Goal: Task Accomplishment & Management: Use online tool/utility

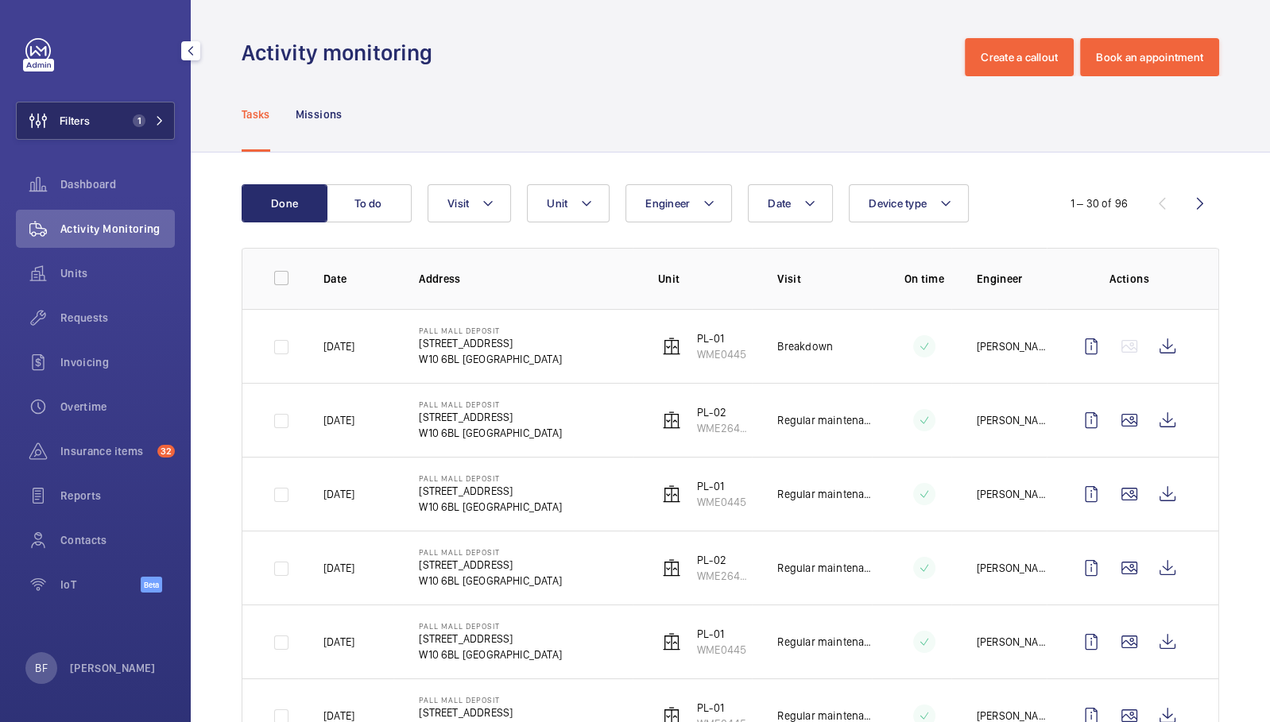
click at [147, 128] on button "Filters 1" at bounding box center [95, 121] width 159 height 38
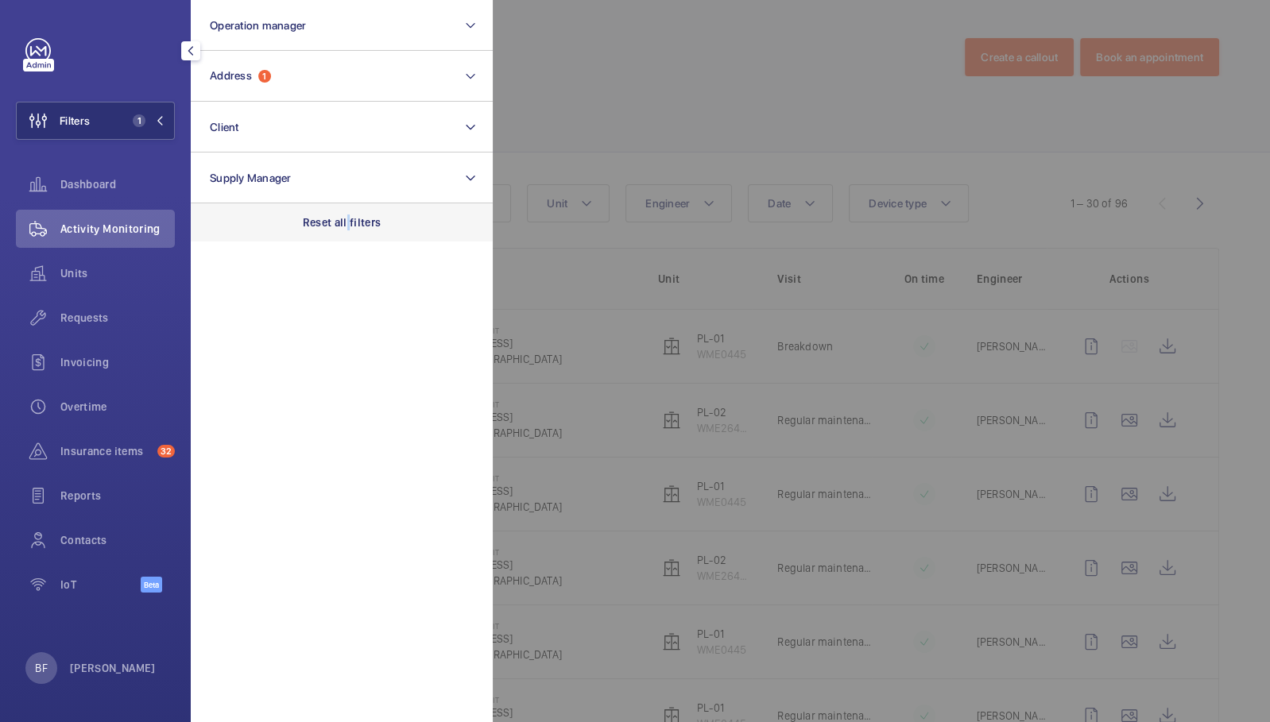
click at [348, 226] on p "Reset all filters" at bounding box center [342, 223] width 79 height 16
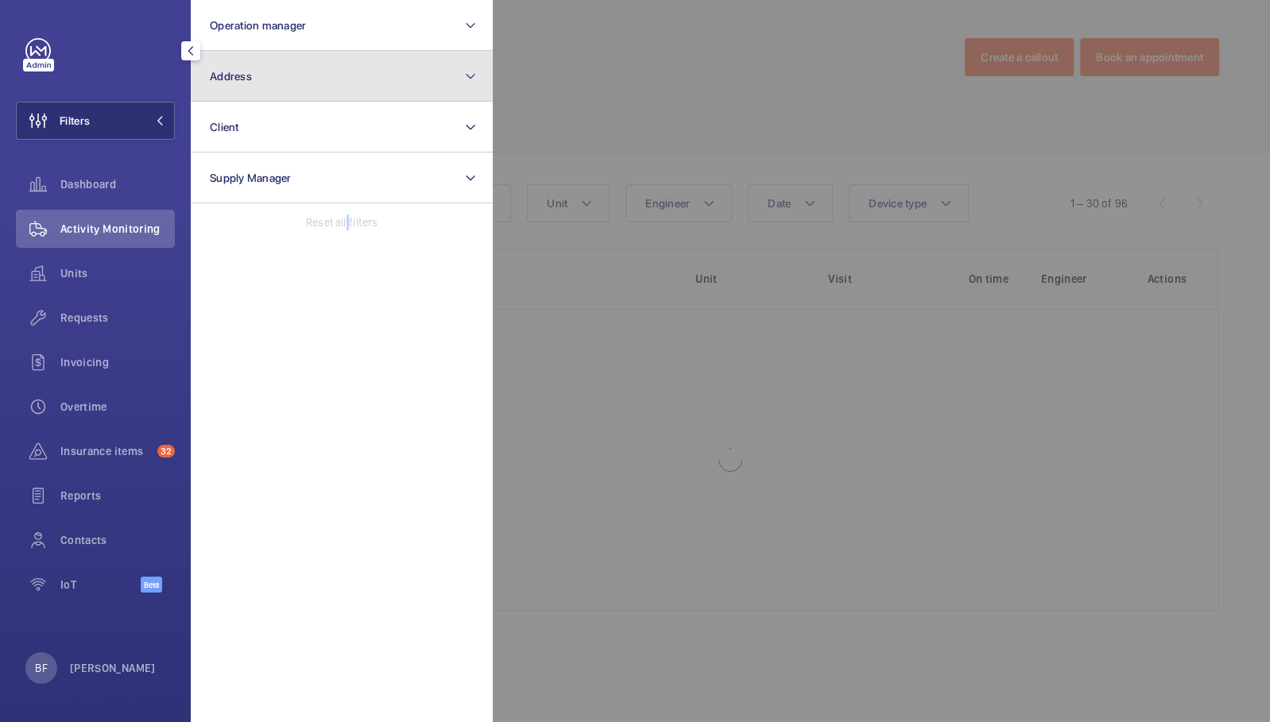
click at [315, 77] on button "Address" at bounding box center [342, 76] width 302 height 51
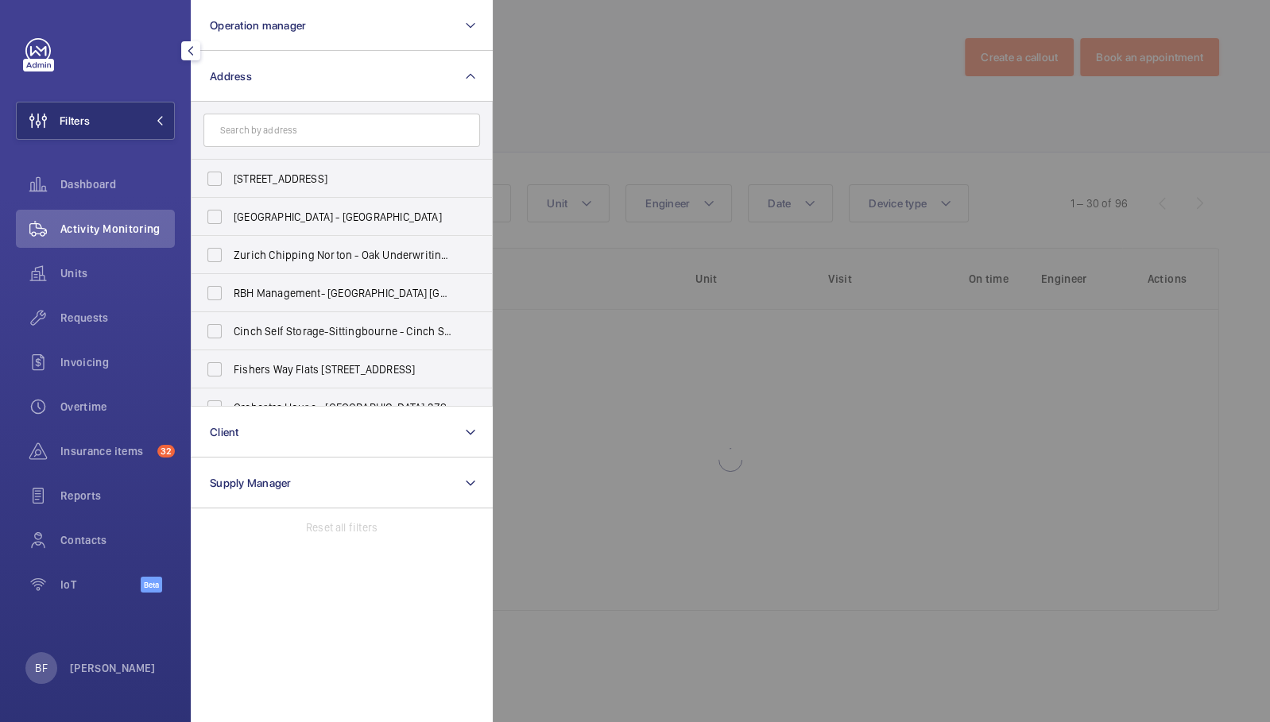
click at [345, 133] on input "text" at bounding box center [341, 130] width 276 height 33
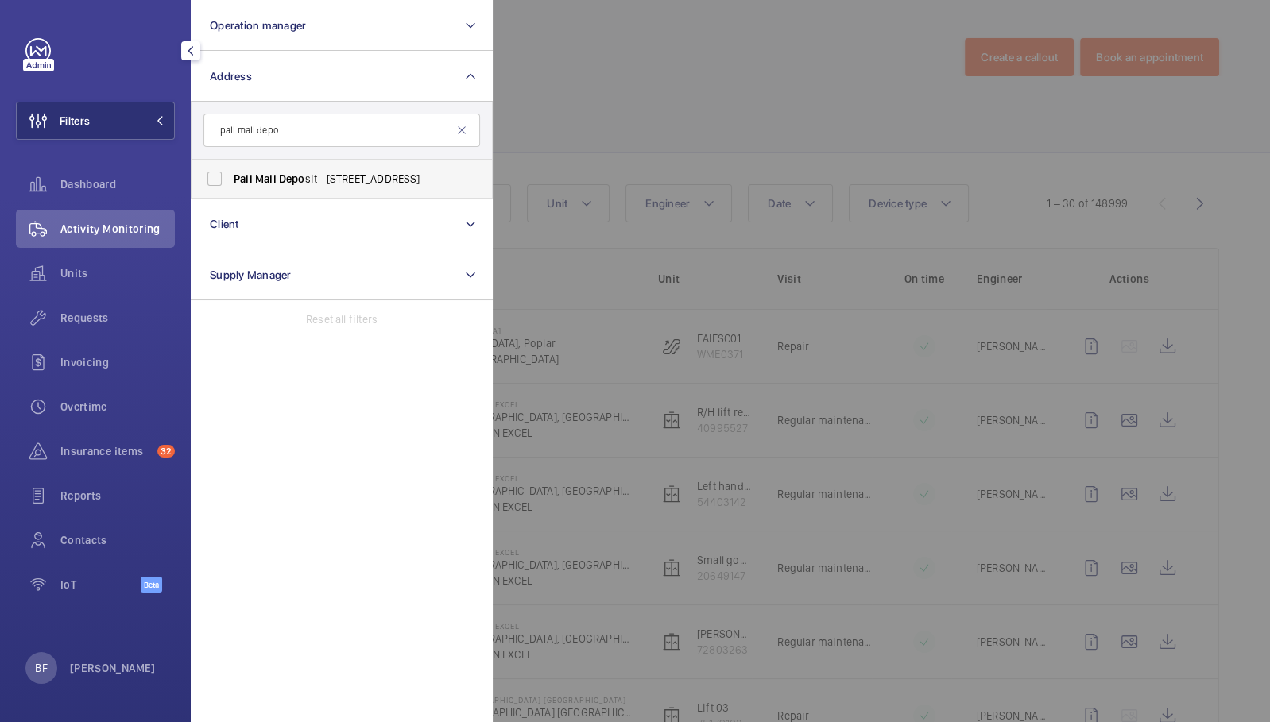
type input "pall mall depo"
click at [333, 178] on span "Pall Mall Depo sit - 124-128 Barlby Road, LONDON W10 6BL" at bounding box center [343, 179] width 218 height 16
click at [230, 178] on input "Pall Mall Depo sit - 124-128 Barlby Road, LONDON W10 6BL" at bounding box center [215, 179] width 32 height 32
checkbox input "true"
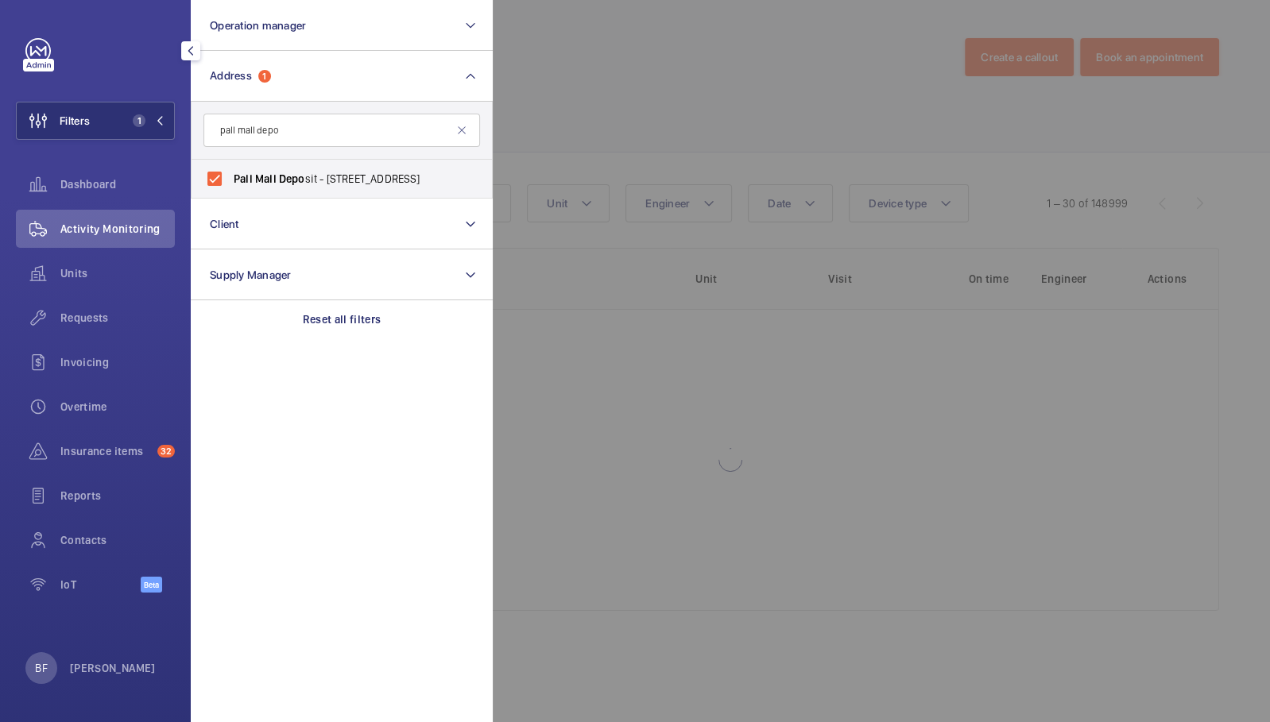
click at [604, 122] on div at bounding box center [1128, 361] width 1270 height 722
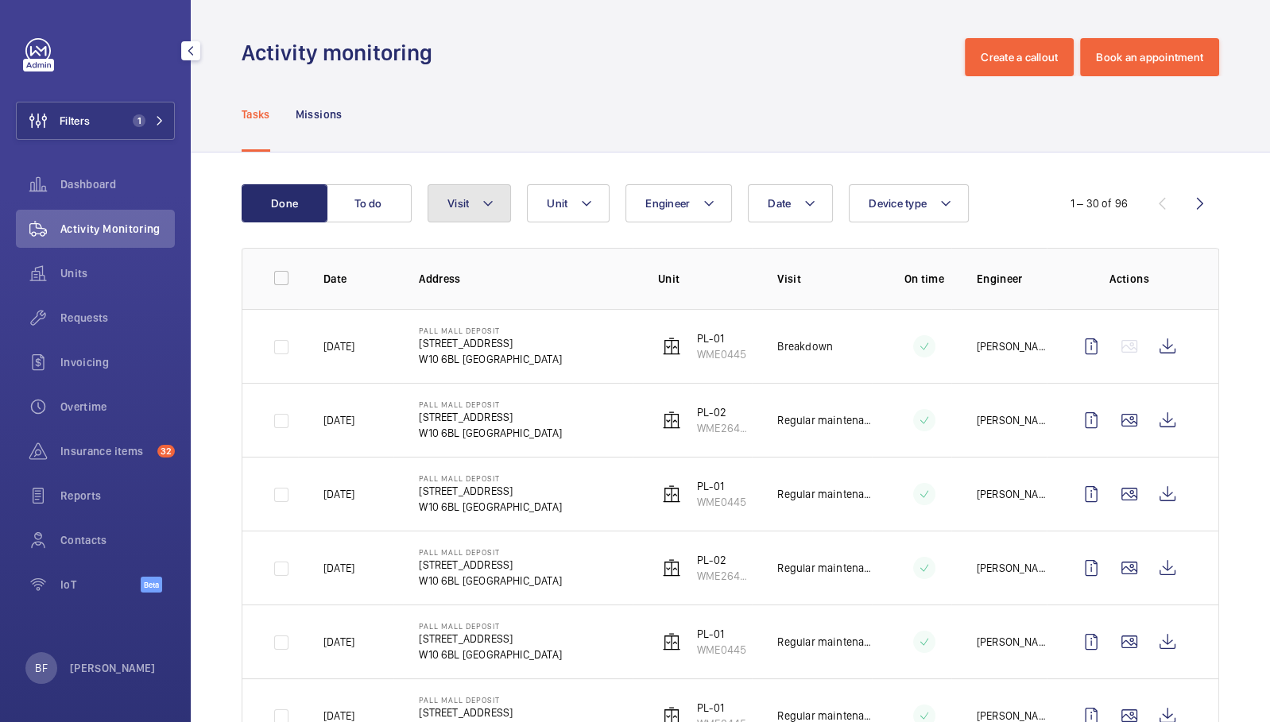
click at [450, 189] on button "Visit" at bounding box center [468, 203] width 83 height 38
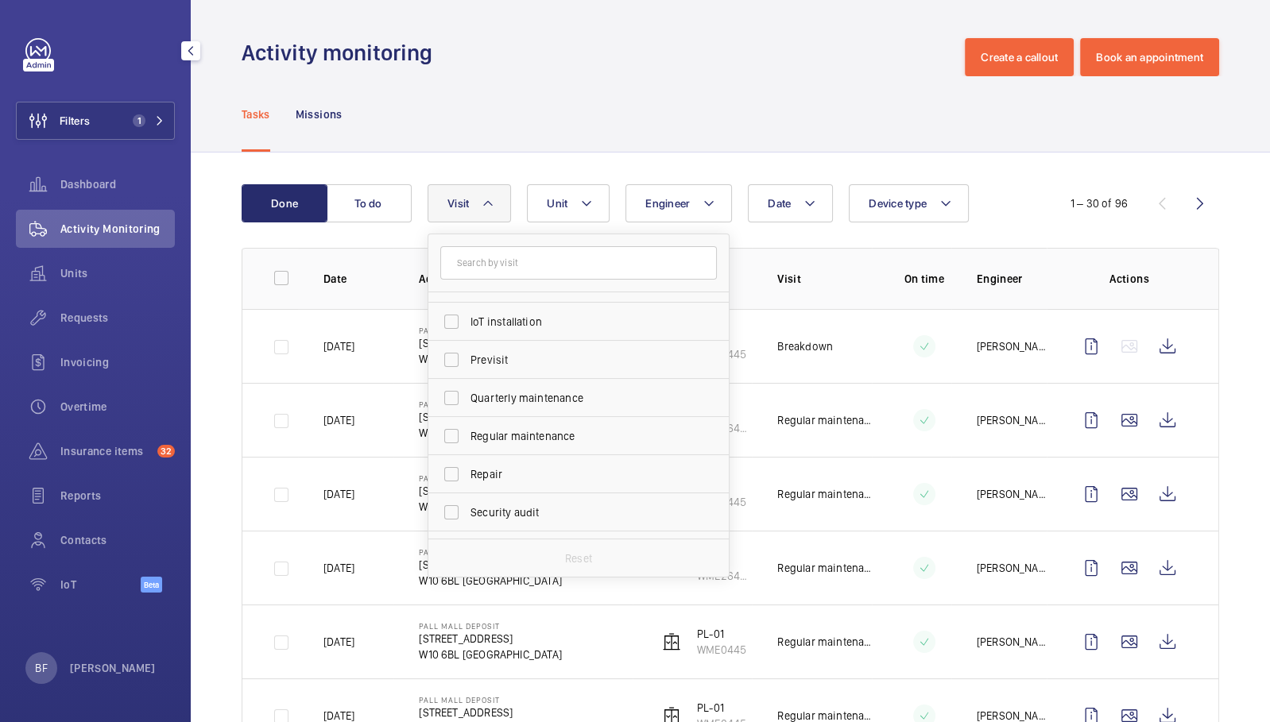
scroll to position [184, 0]
click at [550, 426] on span "Regular maintenance" at bounding box center [579, 432] width 218 height 16
click at [467, 426] on input "Regular maintenance" at bounding box center [451, 432] width 32 height 32
checkbox input "true"
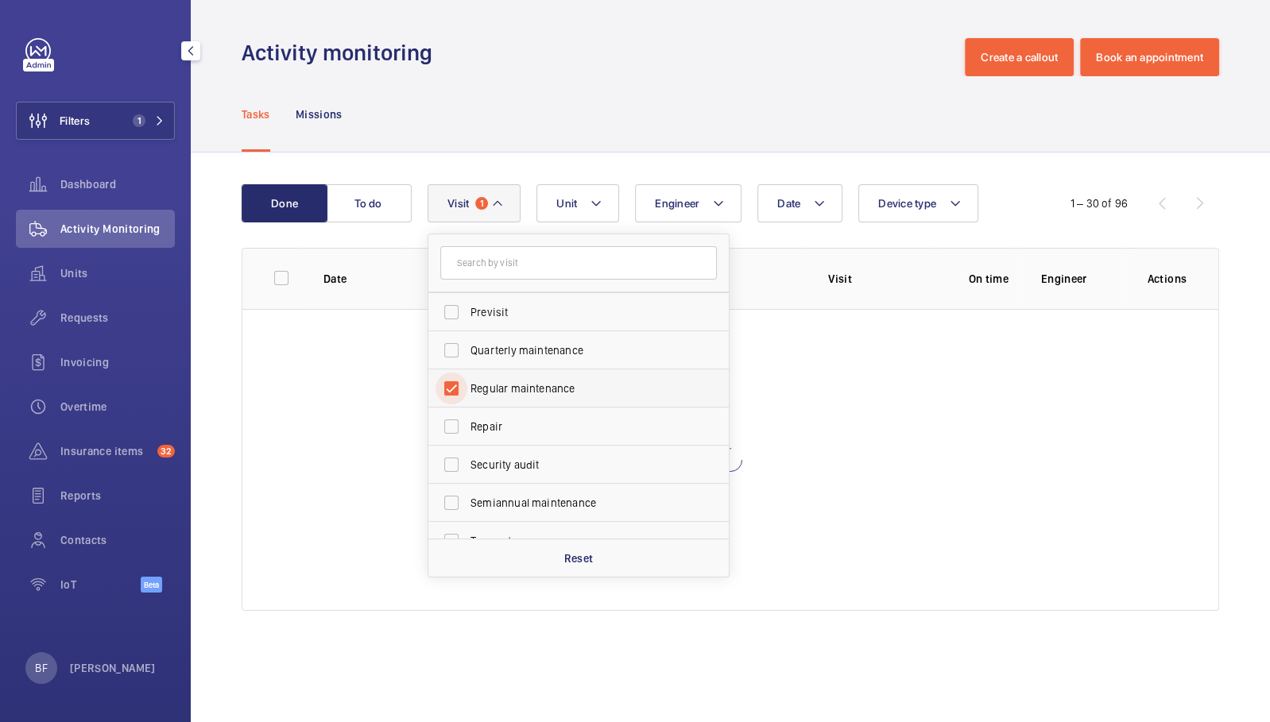
scroll to position [249, 0]
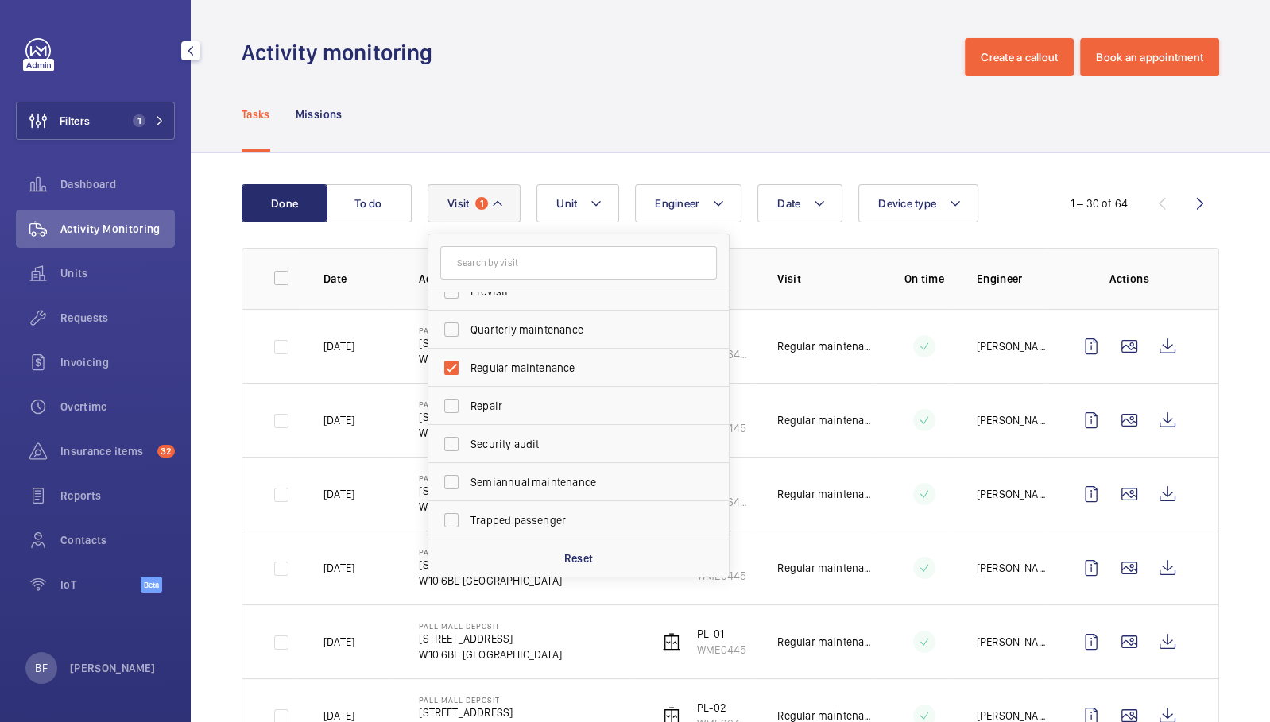
click at [677, 48] on div "Activity monitoring Create a callout Book an appointment" at bounding box center [730, 57] width 977 height 38
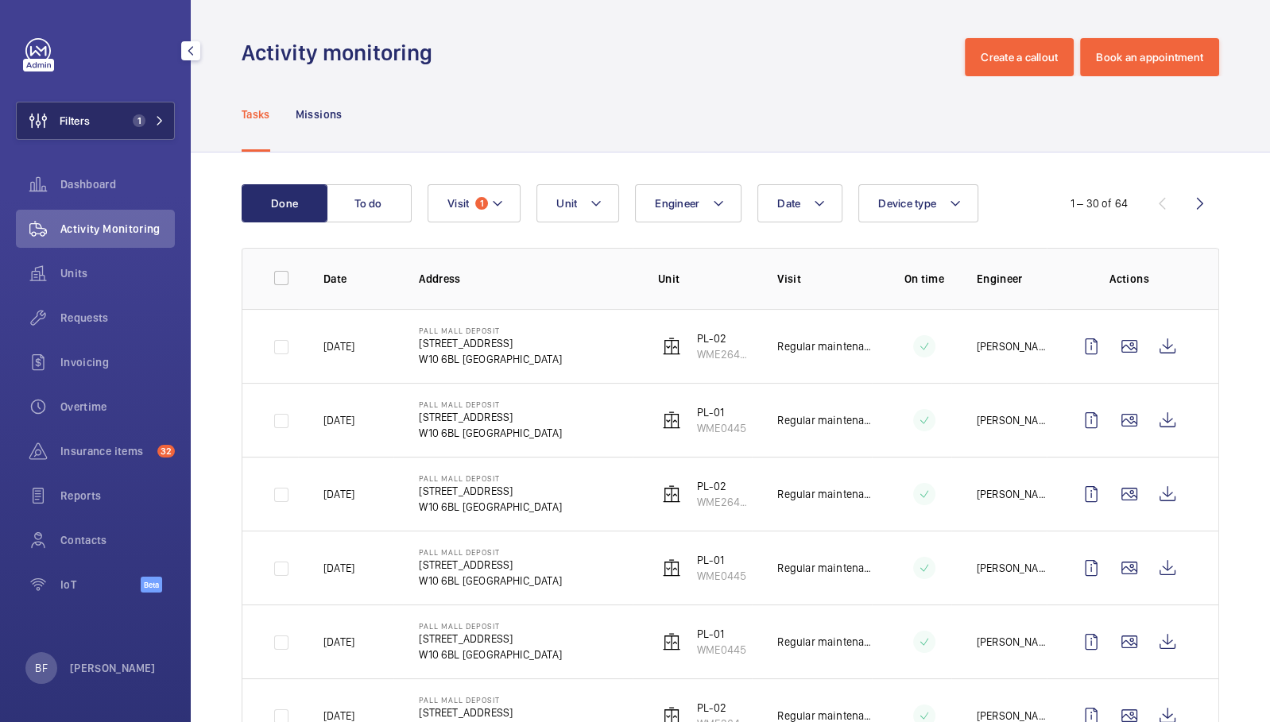
click at [134, 122] on span "1" at bounding box center [139, 120] width 13 height 13
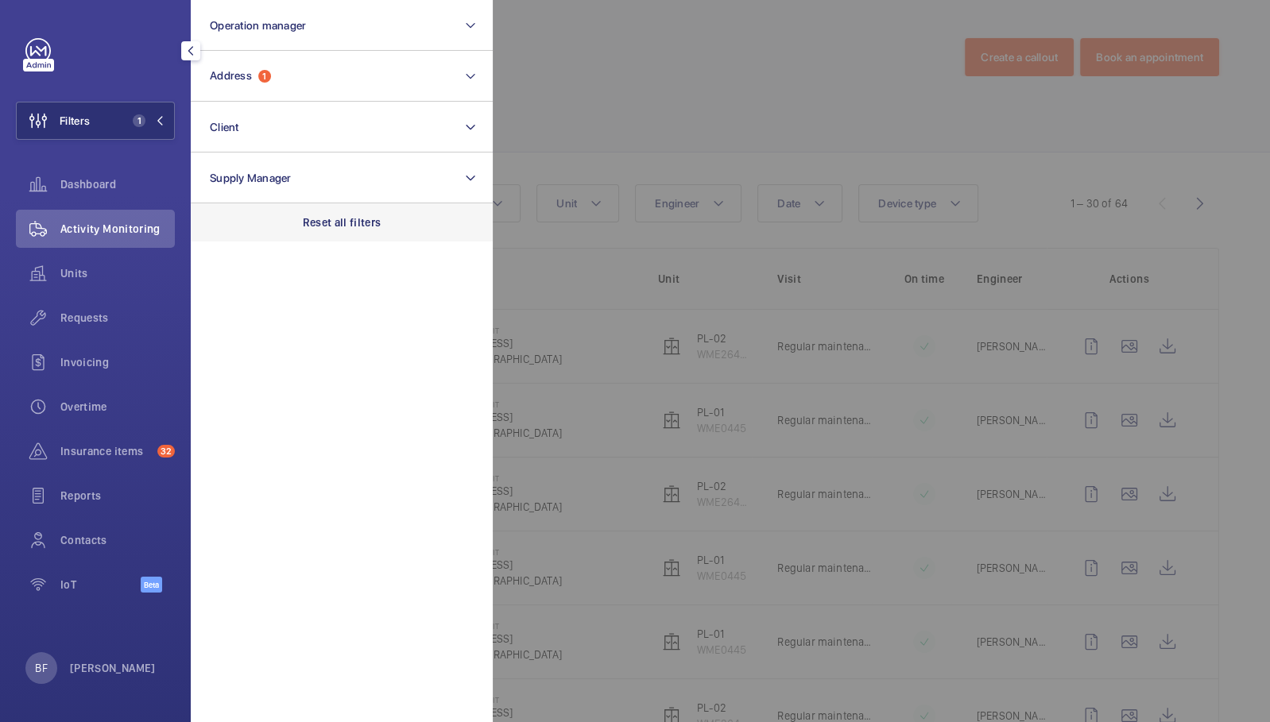
click at [361, 218] on p "Reset all filters" at bounding box center [342, 223] width 79 height 16
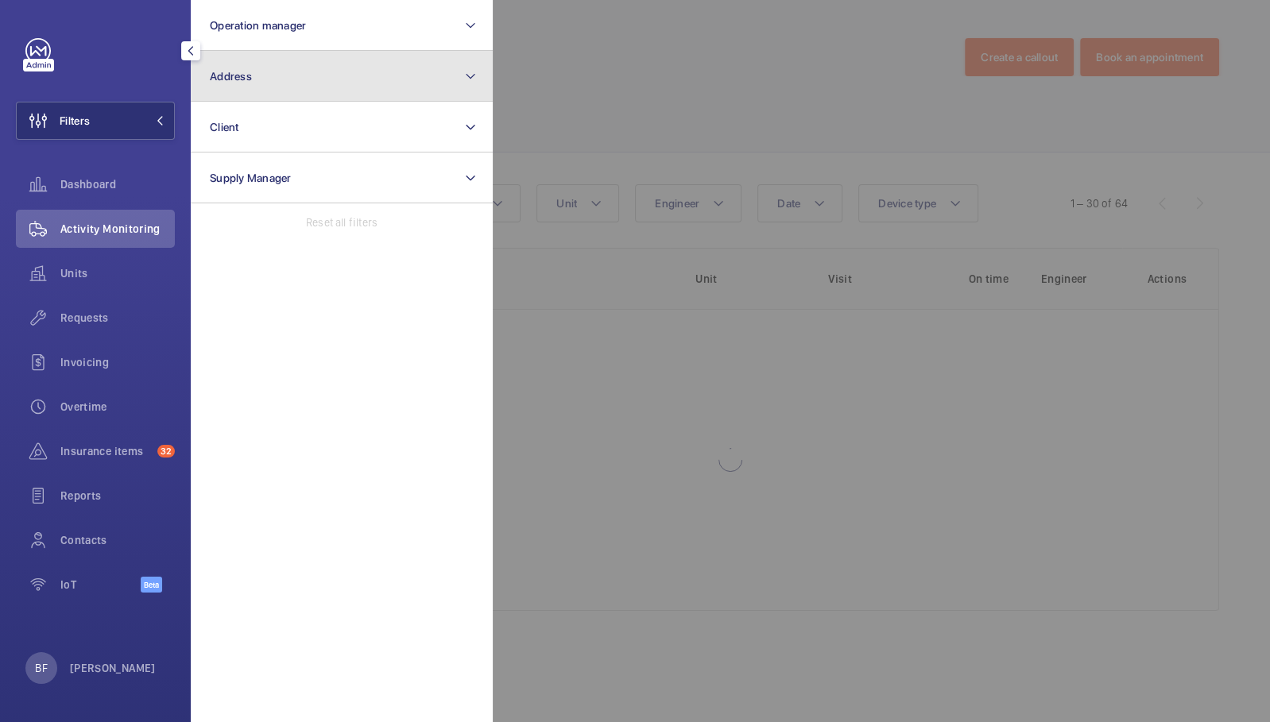
drag, startPoint x: 367, startPoint y: 69, endPoint x: 341, endPoint y: 83, distance: 29.5
click at [366, 69] on button "Address" at bounding box center [342, 76] width 302 height 51
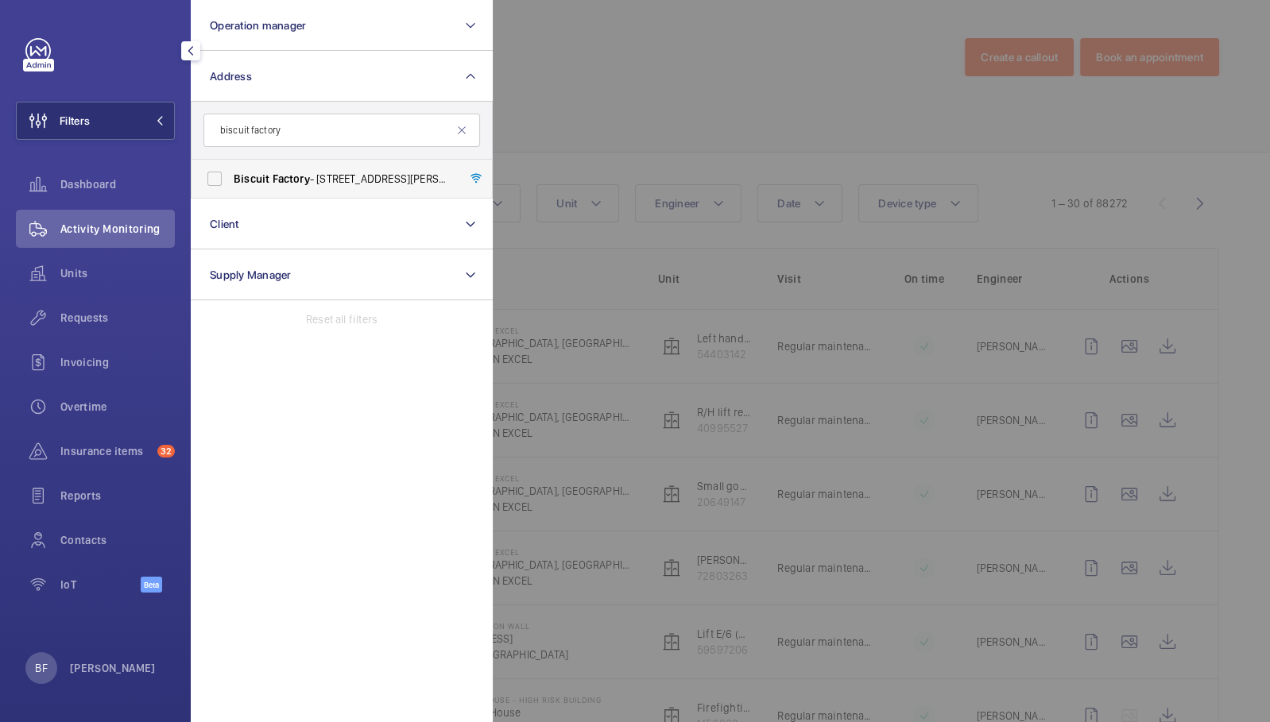
type input "biscuit factory"
click at [291, 180] on span "Factory" at bounding box center [290, 178] width 37 height 13
click at [230, 180] on input "Biscuit Factory - 100 Drummond Road, LONDON SE16 4DG" at bounding box center [215, 179] width 32 height 32
checkbox input "true"
click at [567, 101] on div at bounding box center [1128, 361] width 1270 height 722
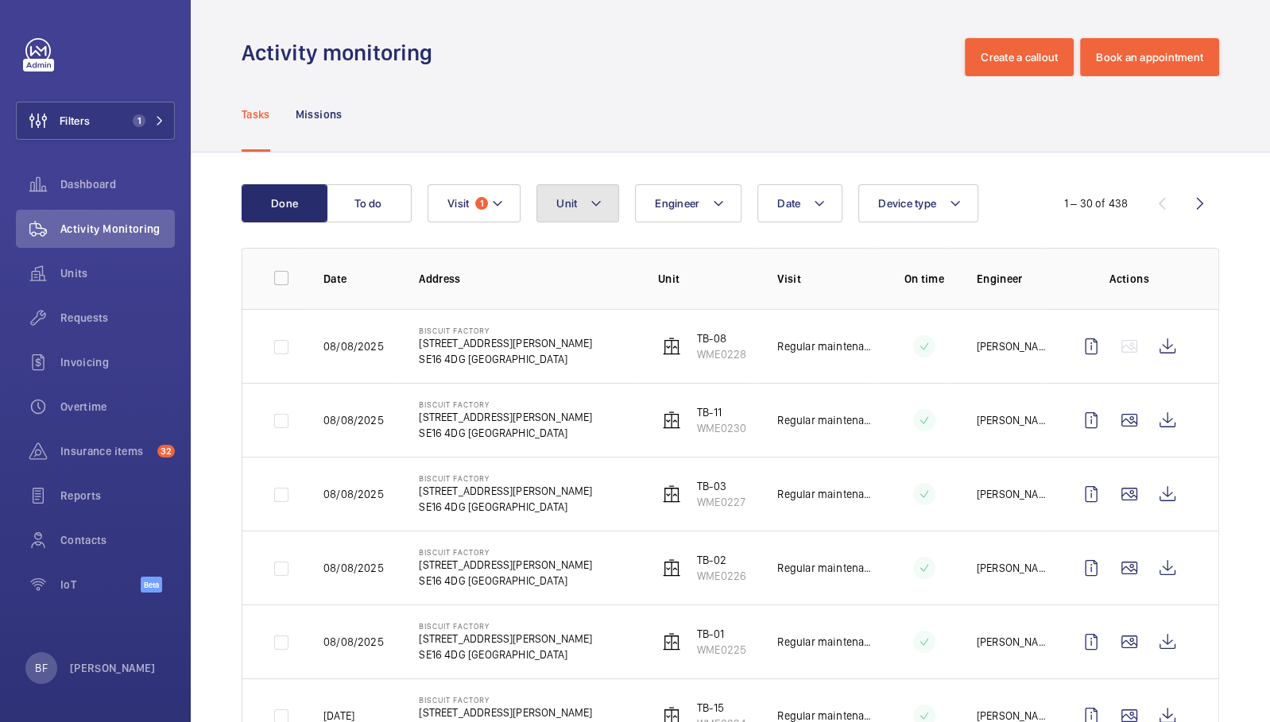
click at [581, 210] on button "Unit" at bounding box center [577, 203] width 83 height 38
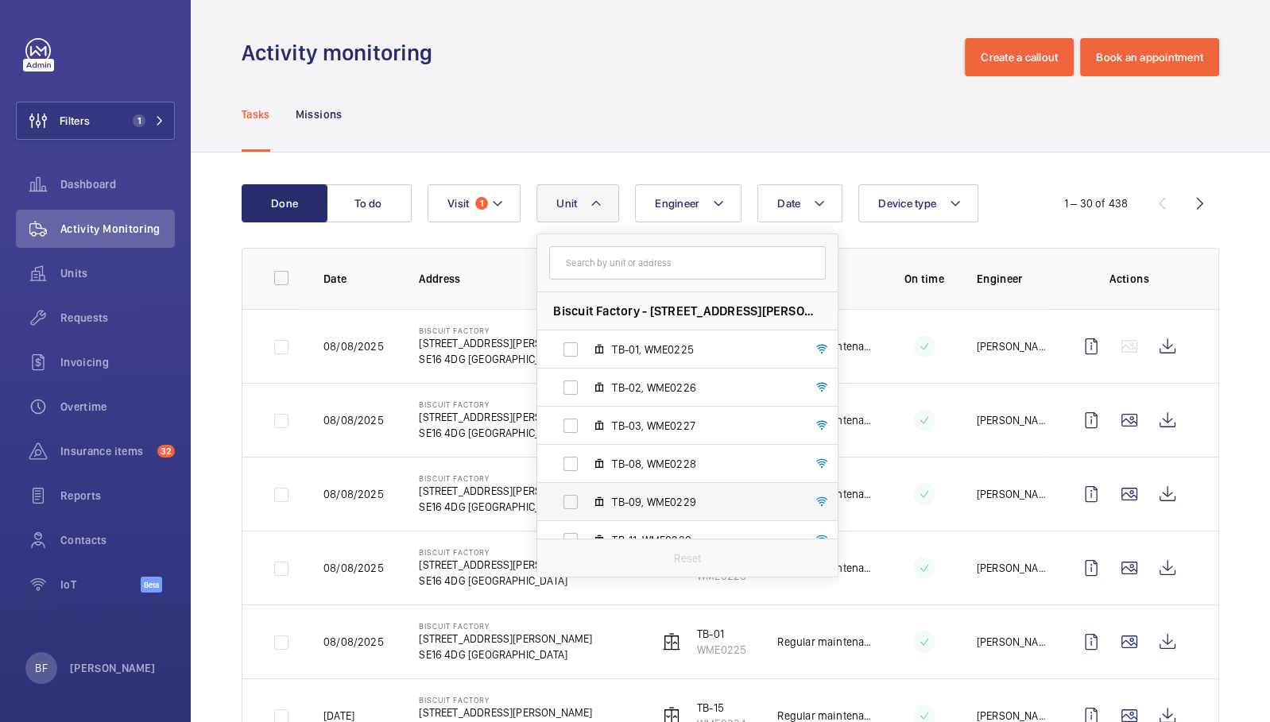
click at [648, 503] on span "TB-09, WME0229" at bounding box center [704, 502] width 184 height 16
click at [586, 503] on input "TB-09, WME0229" at bounding box center [571, 502] width 32 height 32
checkbox input "true"
click at [644, 116] on div "Tasks Missions" at bounding box center [730, 113] width 977 height 75
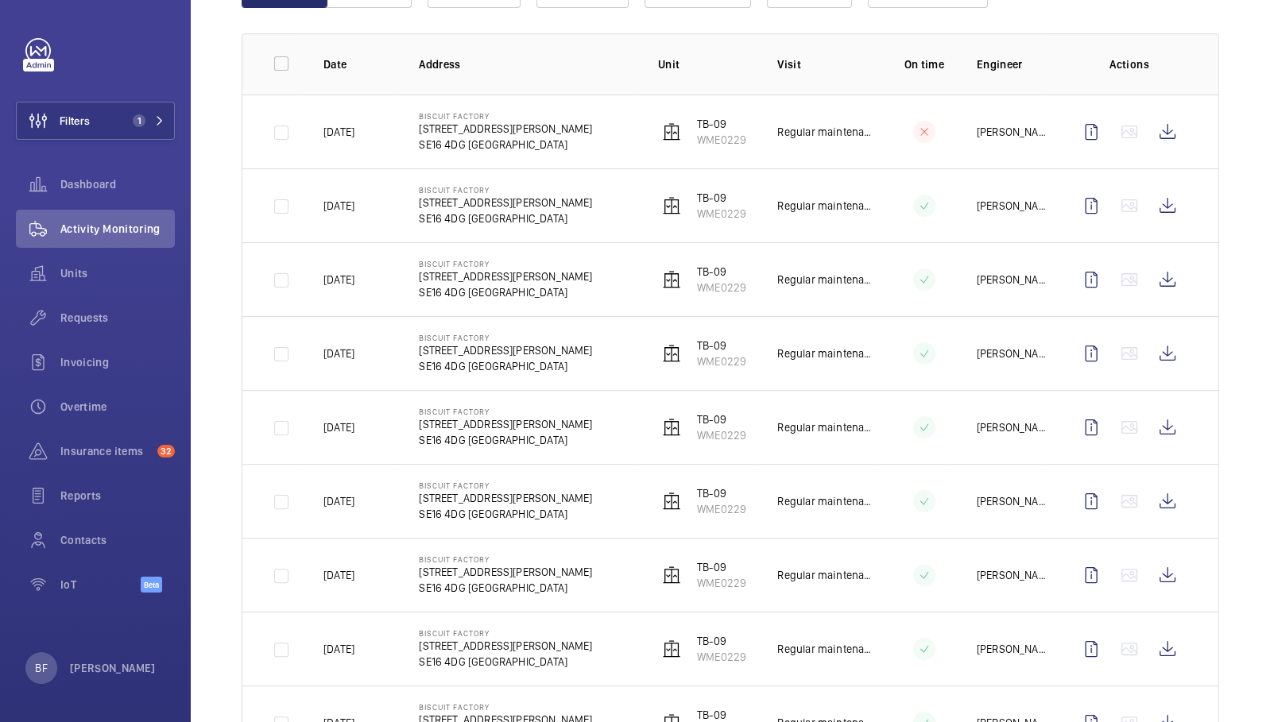
scroll to position [218, 0]
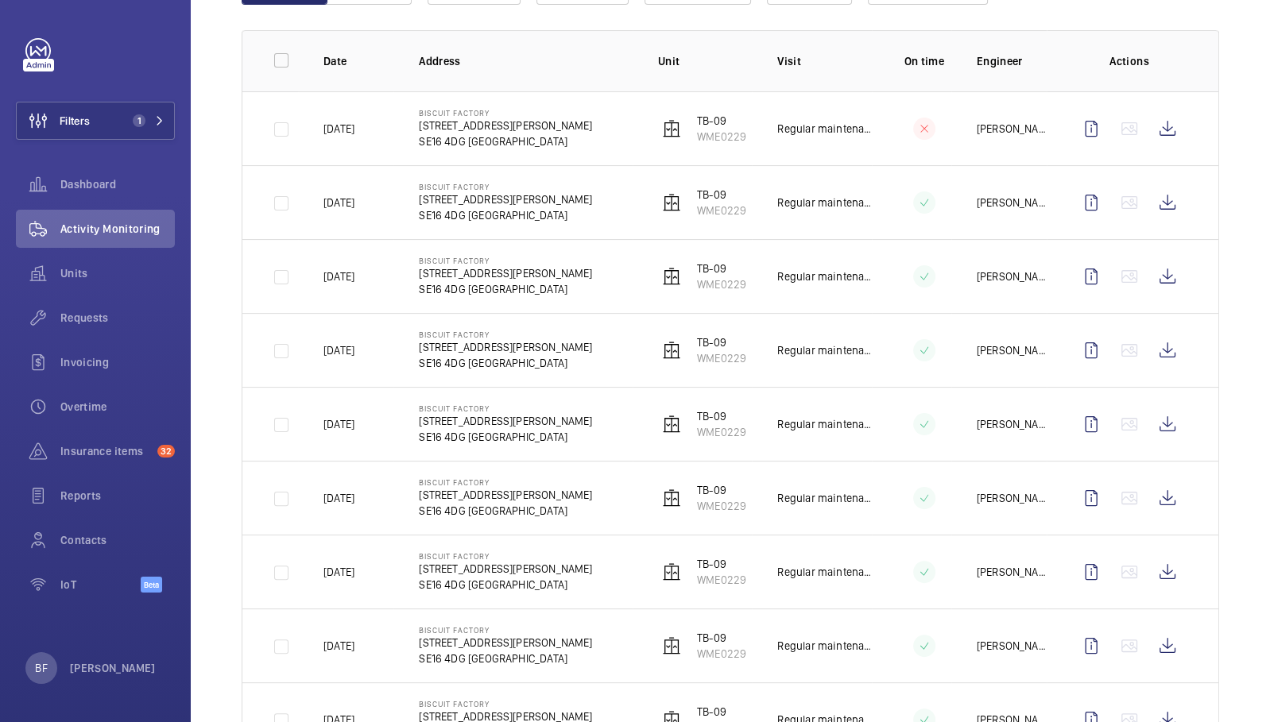
click at [602, 362] on td "Biscuit Factory 100 Drummond Road SE16 4DG LONDON" at bounding box center [512, 350] width 239 height 74
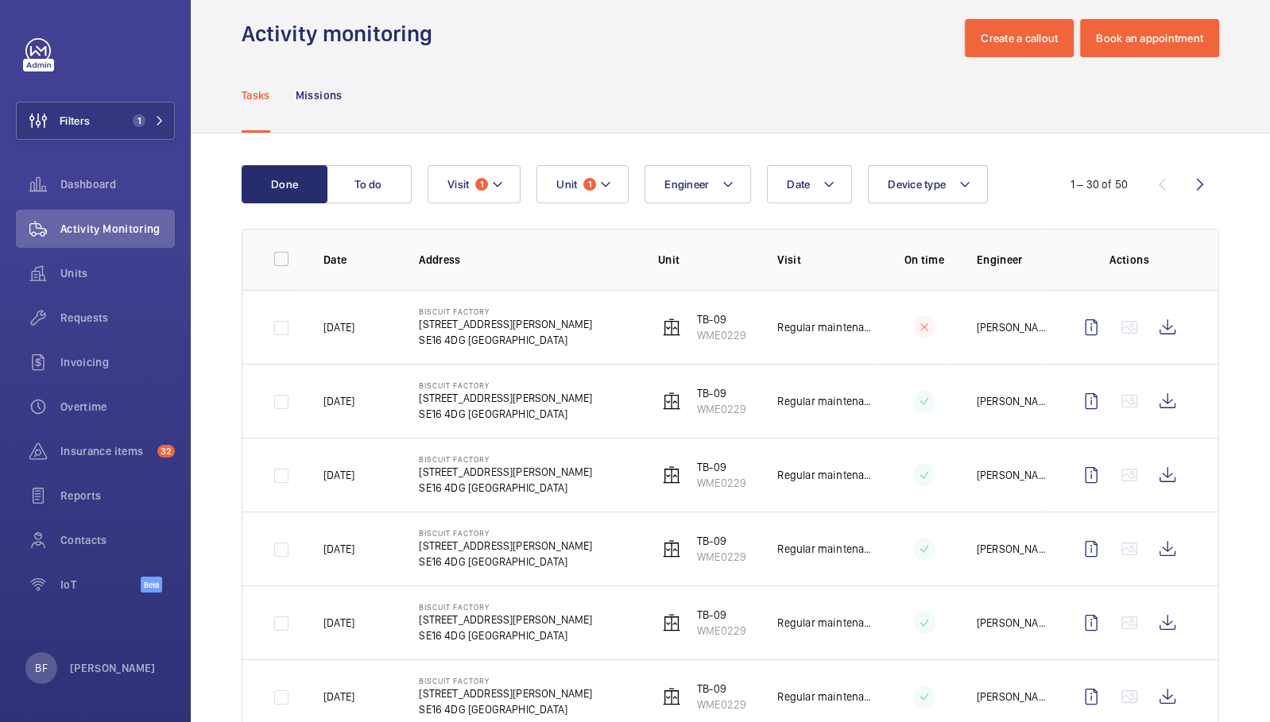
scroll to position [18, 0]
click at [721, 323] on p "TB-09" at bounding box center [721, 320] width 49 height 16
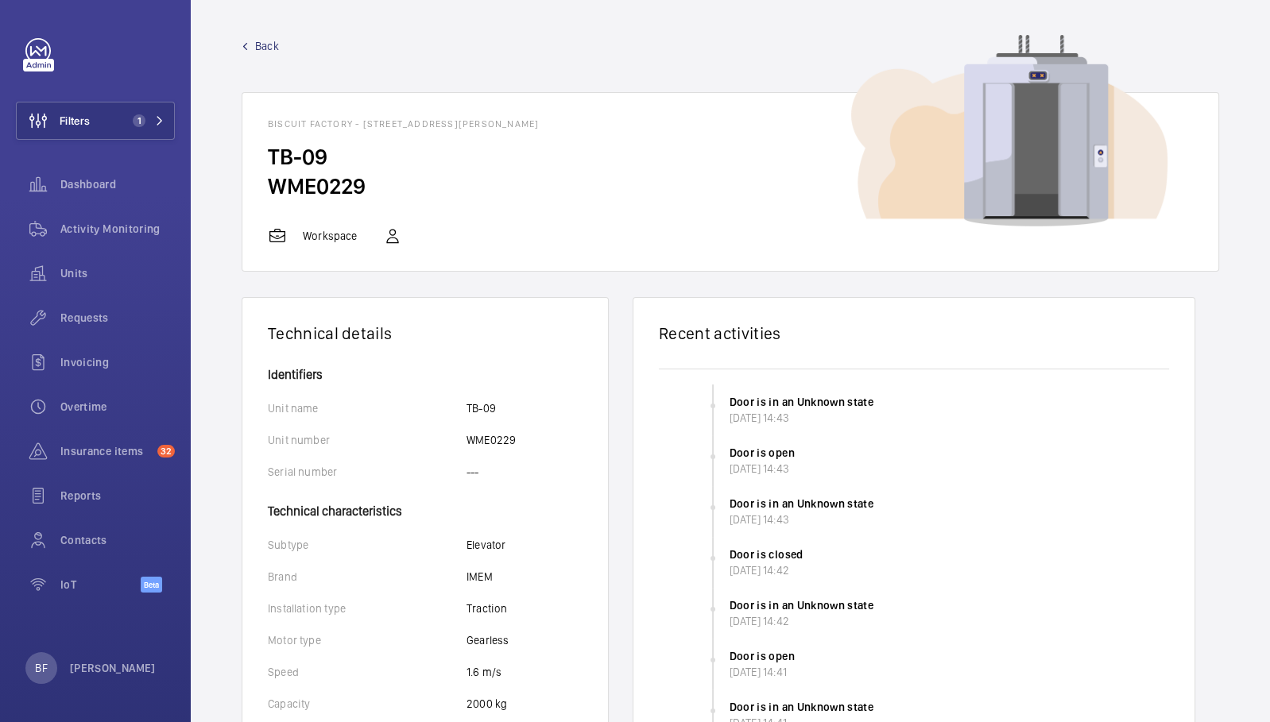
click at [276, 44] on span "Back" at bounding box center [267, 46] width 24 height 16
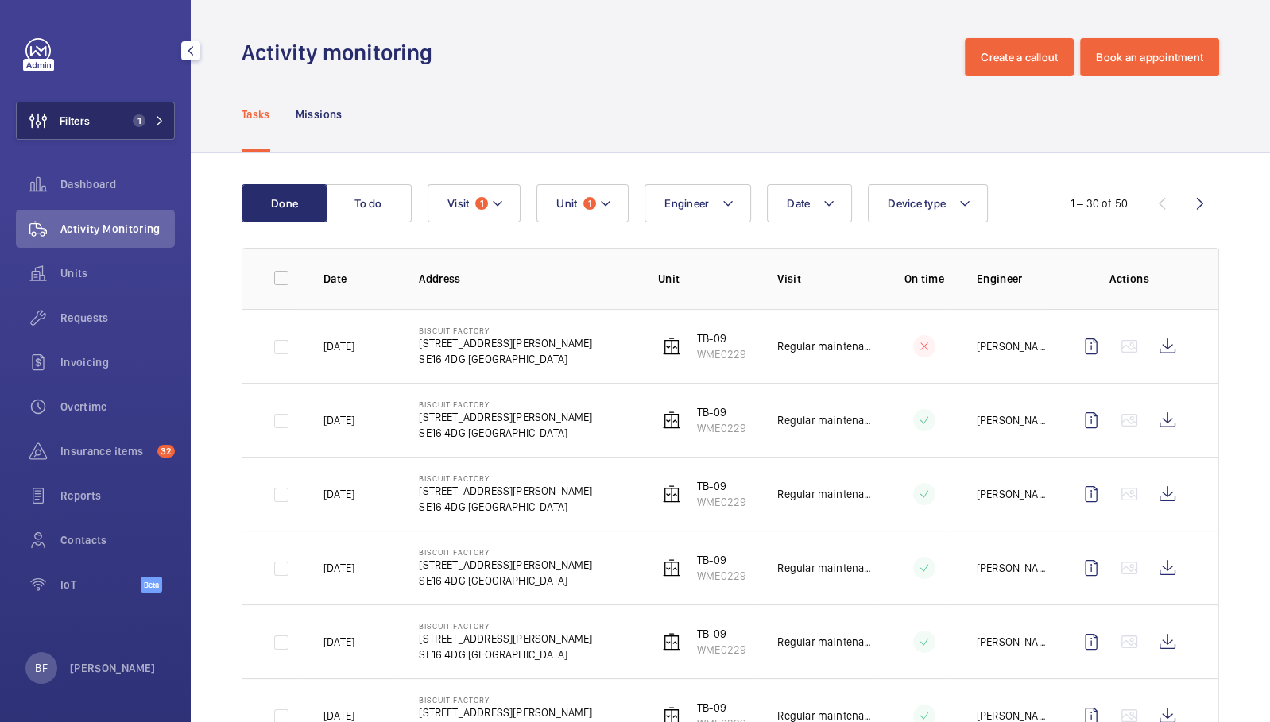
click at [150, 120] on span "1" at bounding box center [145, 120] width 38 height 13
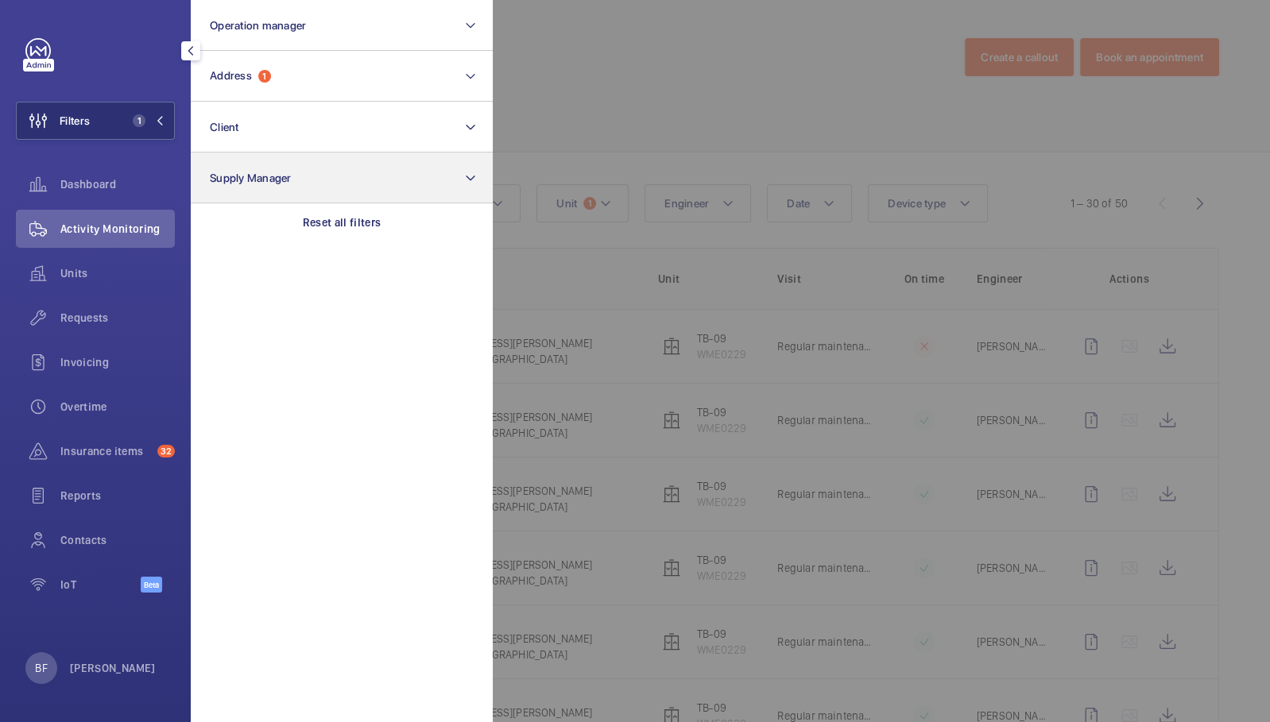
drag, startPoint x: 333, startPoint y: 226, endPoint x: 314, endPoint y: 195, distance: 37.1
click at [333, 226] on p "Reset all filters" at bounding box center [342, 223] width 79 height 16
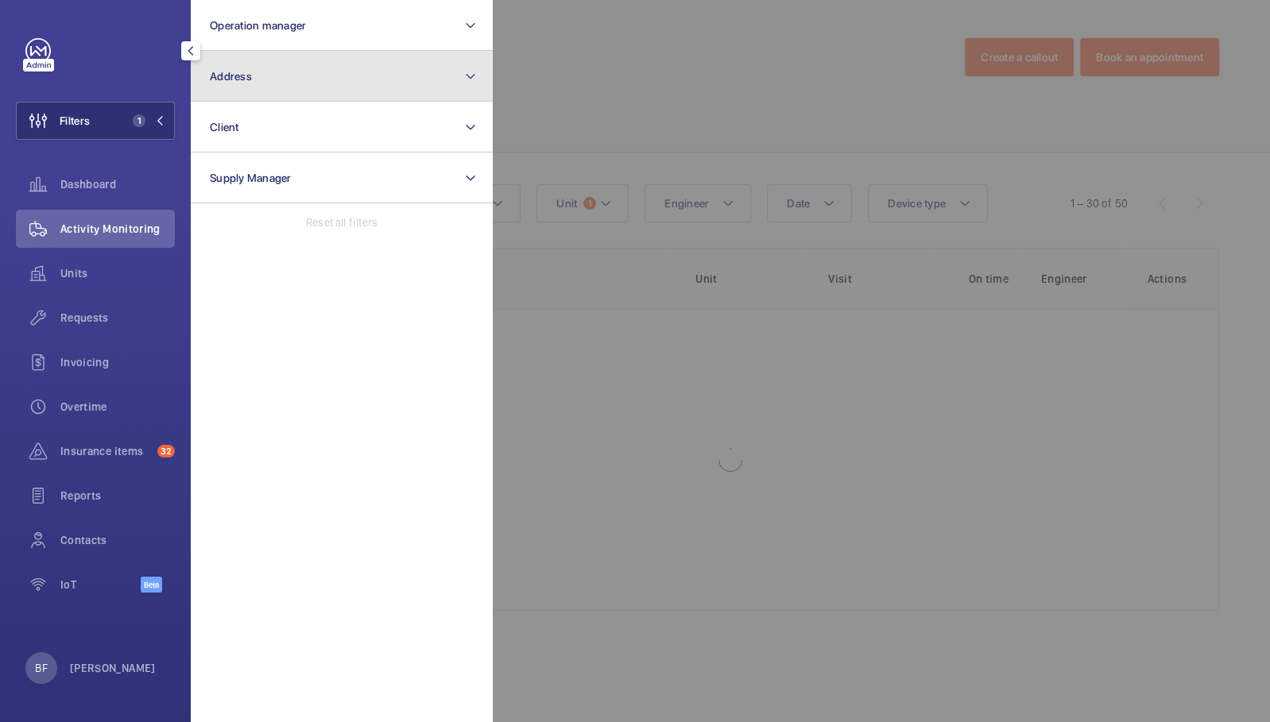
click at [292, 92] on button "Address" at bounding box center [342, 76] width 302 height 51
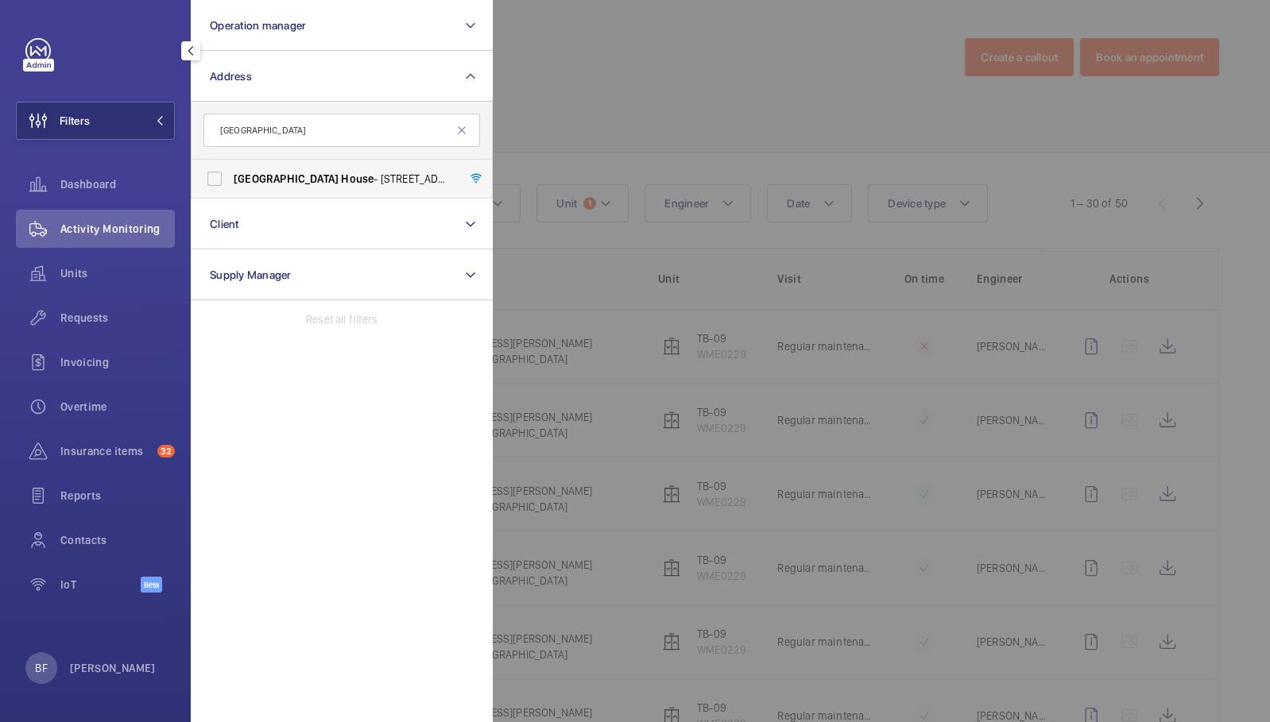
type input "salisbury house"
click at [255, 176] on span "Salisbury" at bounding box center [286, 178] width 105 height 13
click at [230, 176] on input "Salisbury House - 29 Finsbury Circus, LONDON EC2M 5QQ" at bounding box center [215, 179] width 32 height 32
checkbox input "true"
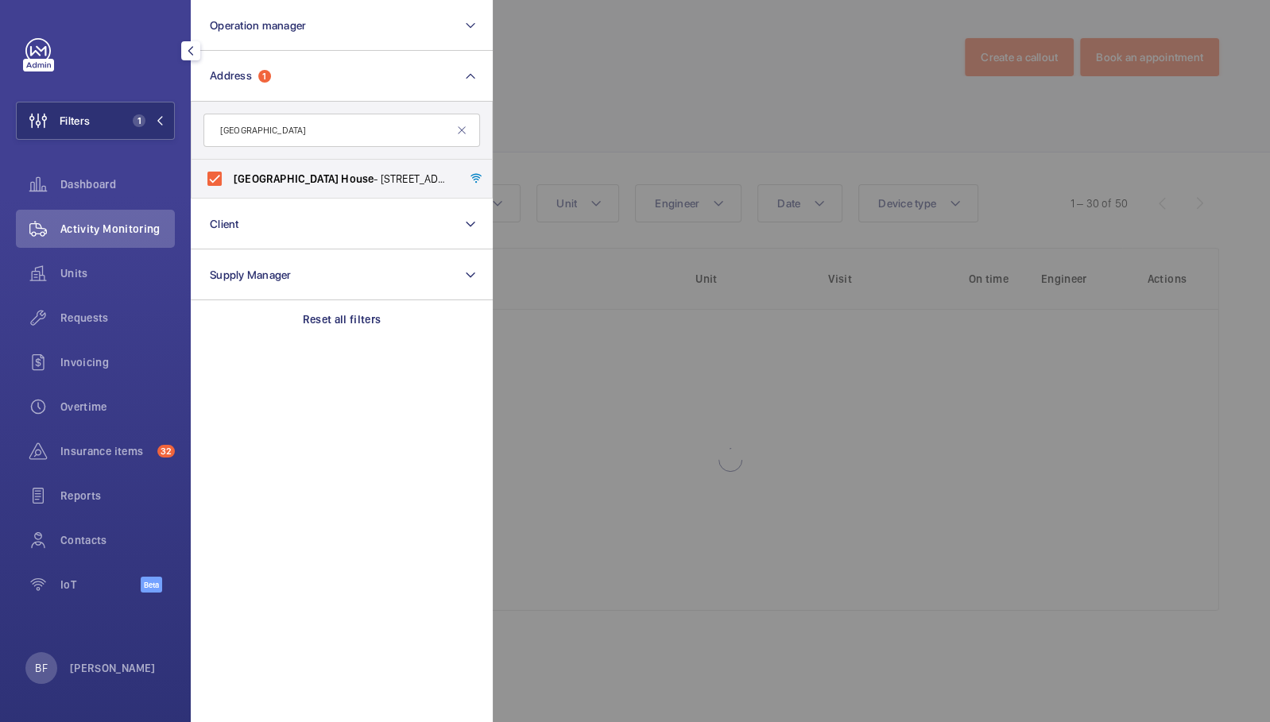
click at [752, 57] on div at bounding box center [1128, 361] width 1270 height 722
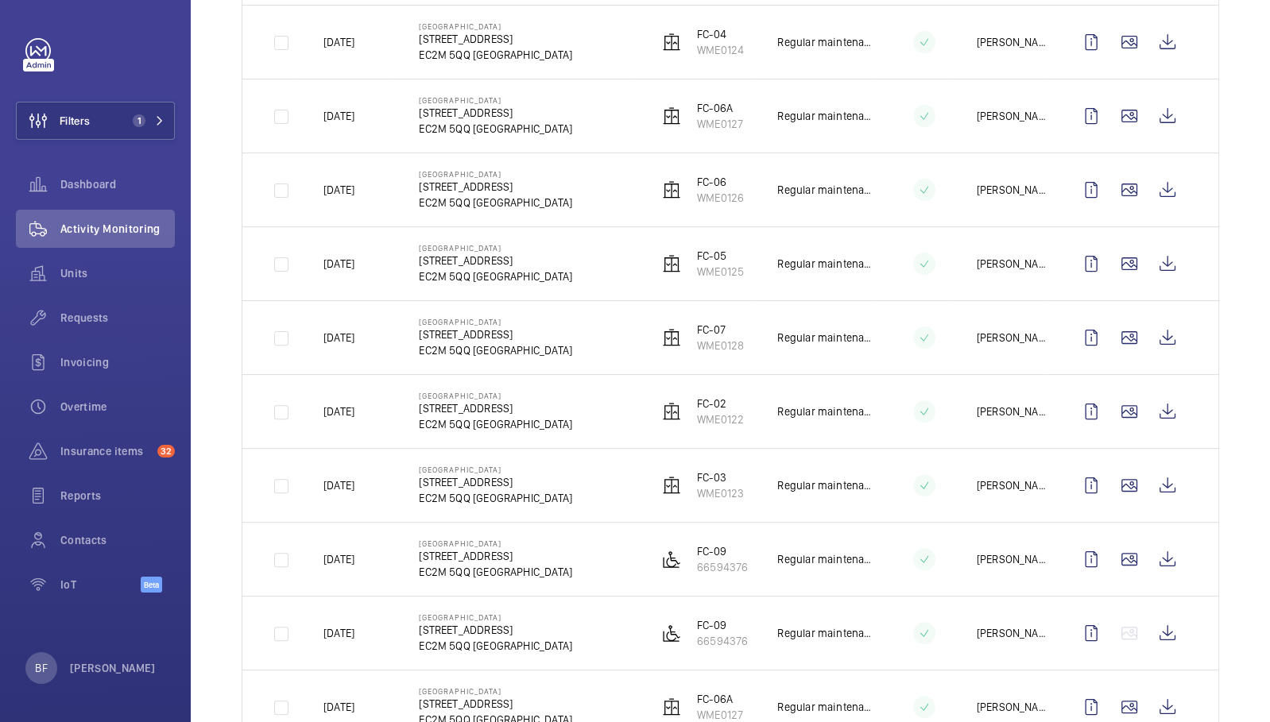
scroll to position [419, 0]
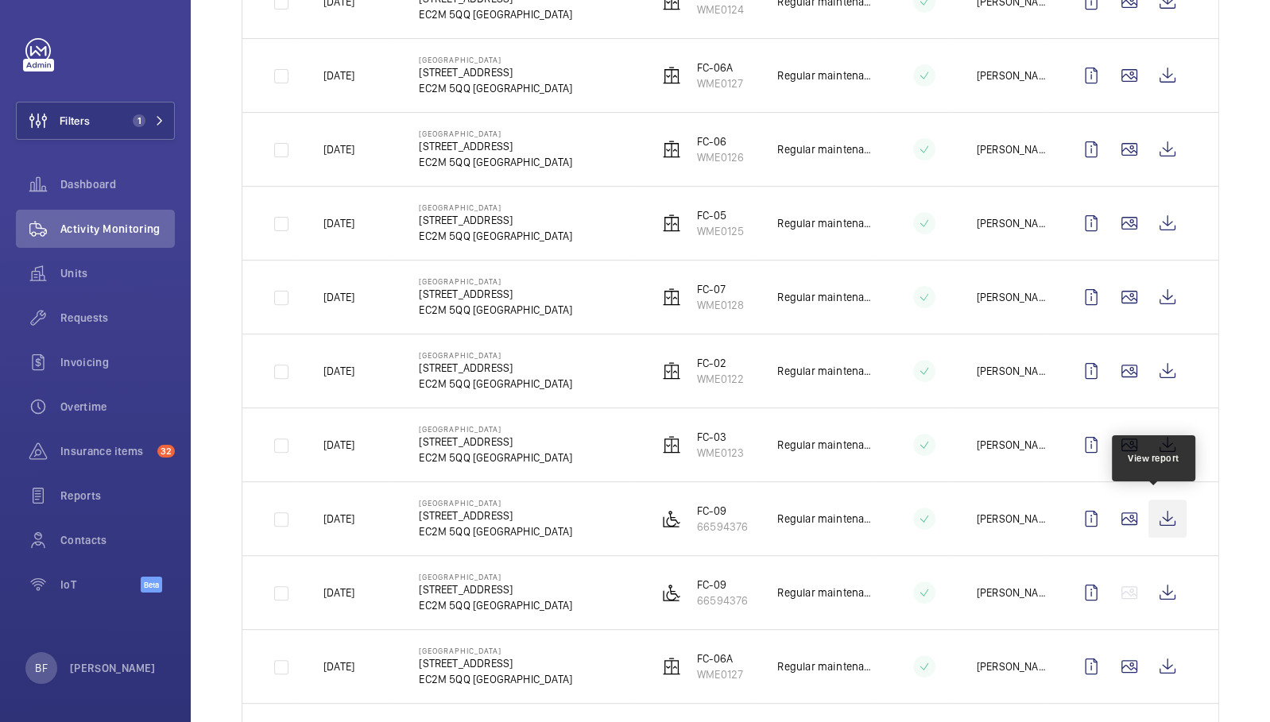
click at [1152, 512] on wm-front-icon-button at bounding box center [1167, 519] width 38 height 38
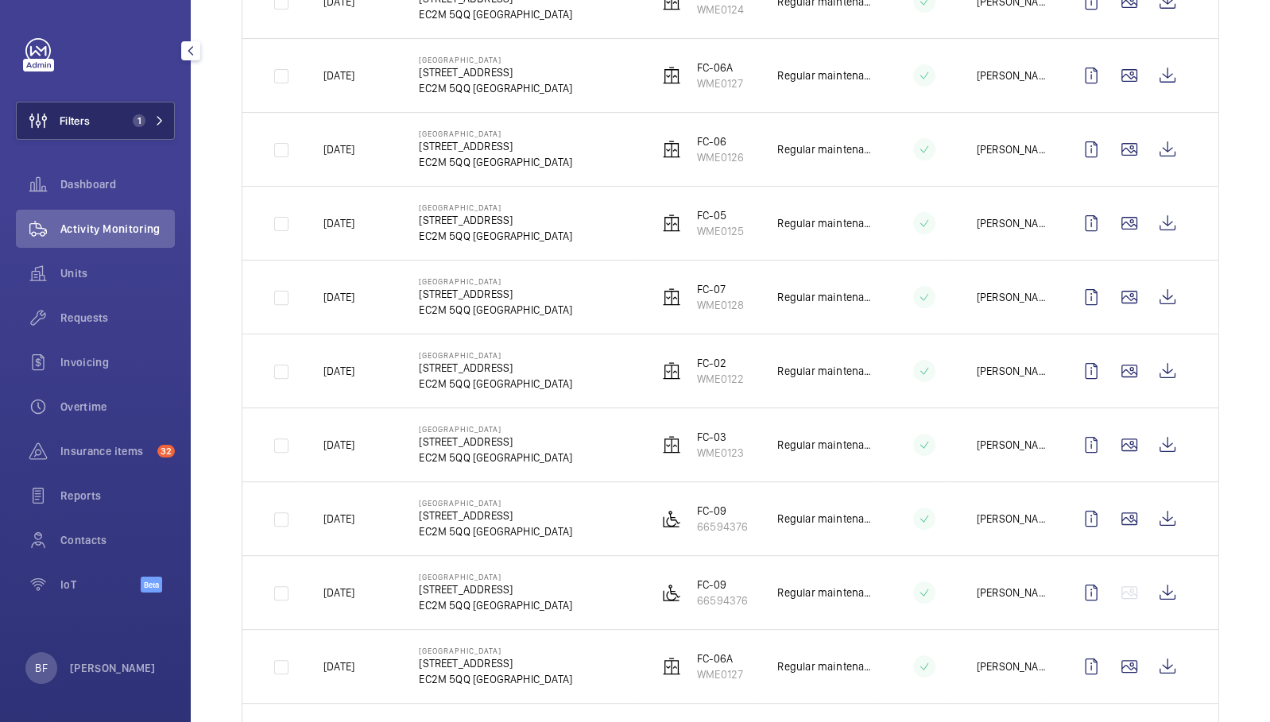
click at [126, 129] on button "Filters 1" at bounding box center [95, 121] width 159 height 38
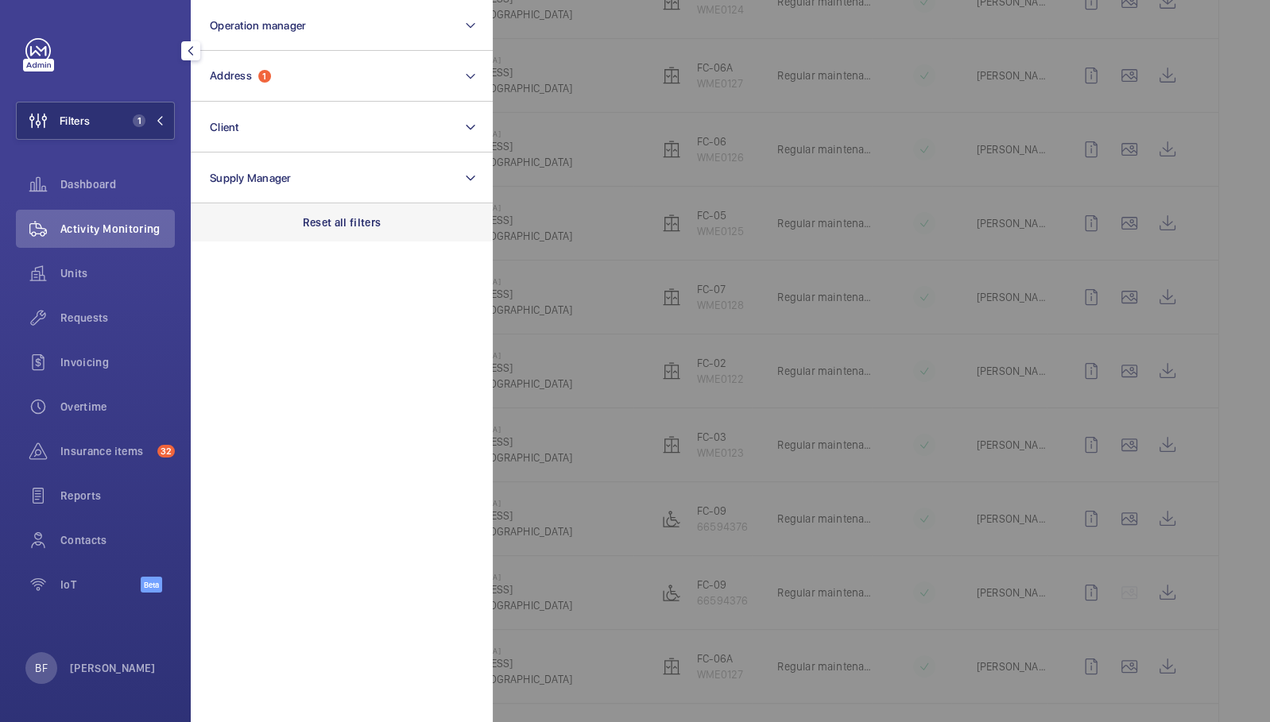
click at [312, 211] on div "Reset all filters" at bounding box center [342, 222] width 302 height 38
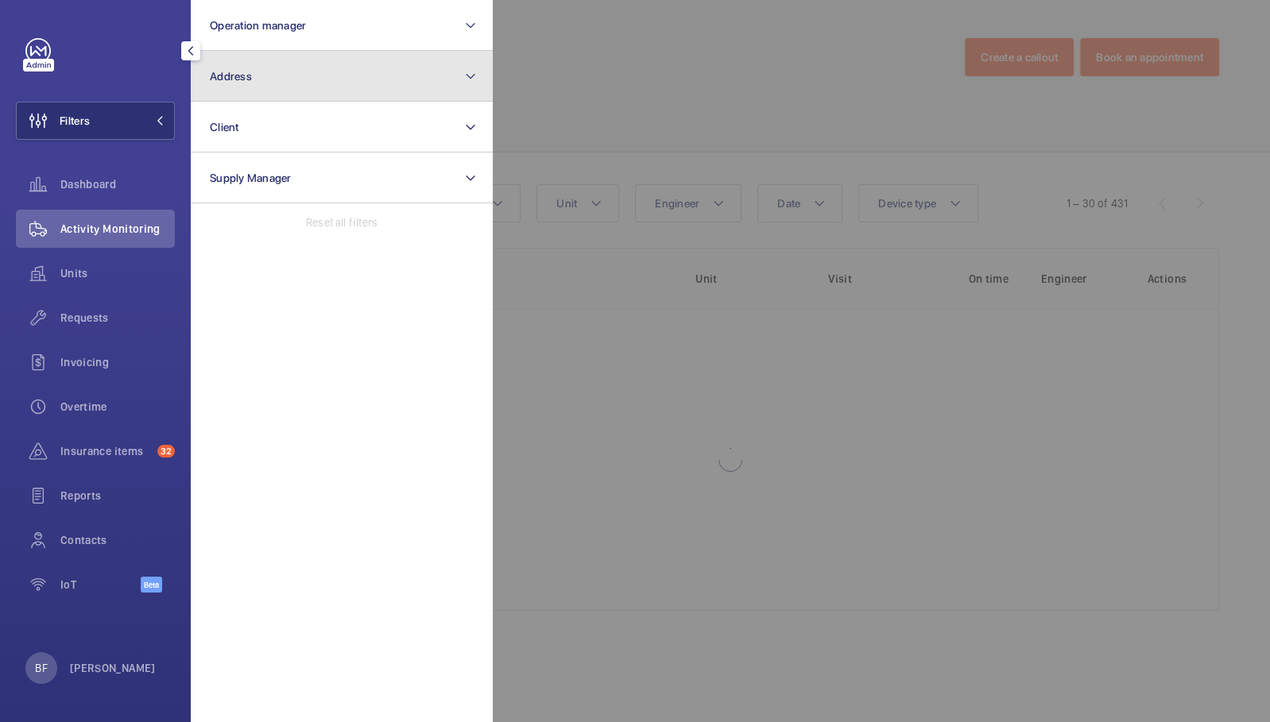
click at [288, 61] on button "Address" at bounding box center [342, 76] width 302 height 51
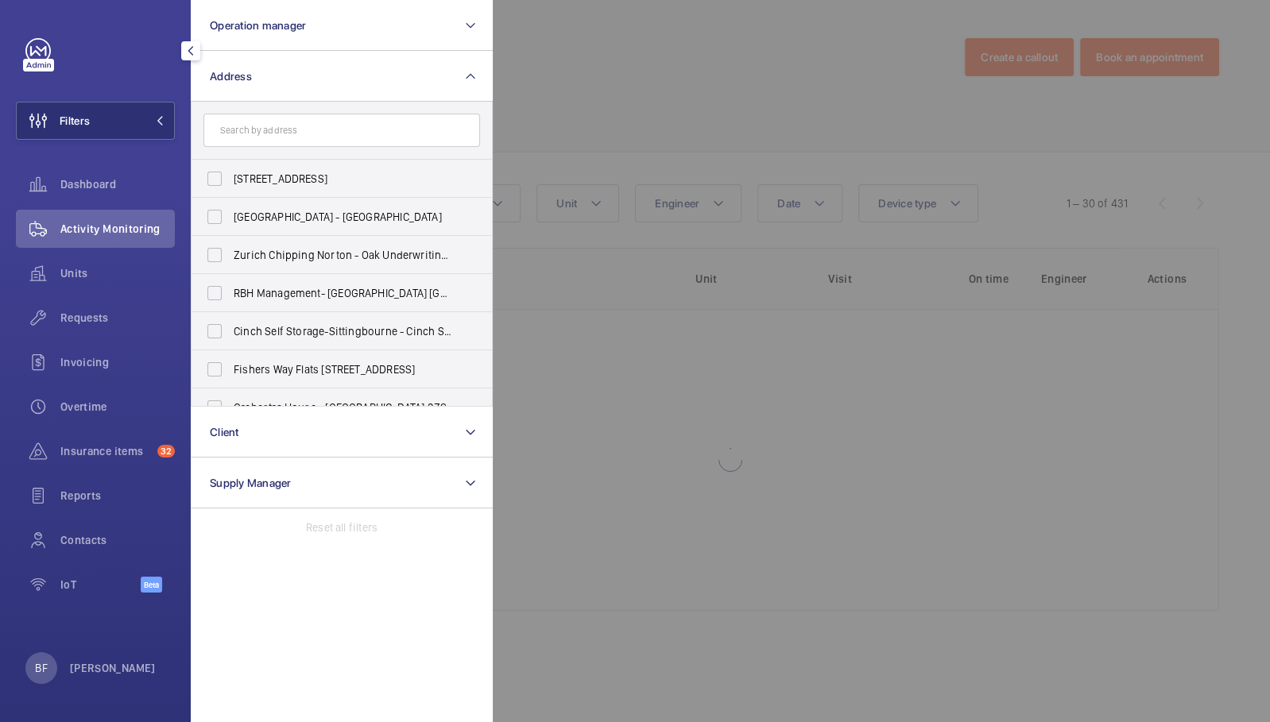
click at [390, 127] on input "text" at bounding box center [341, 130] width 276 height 33
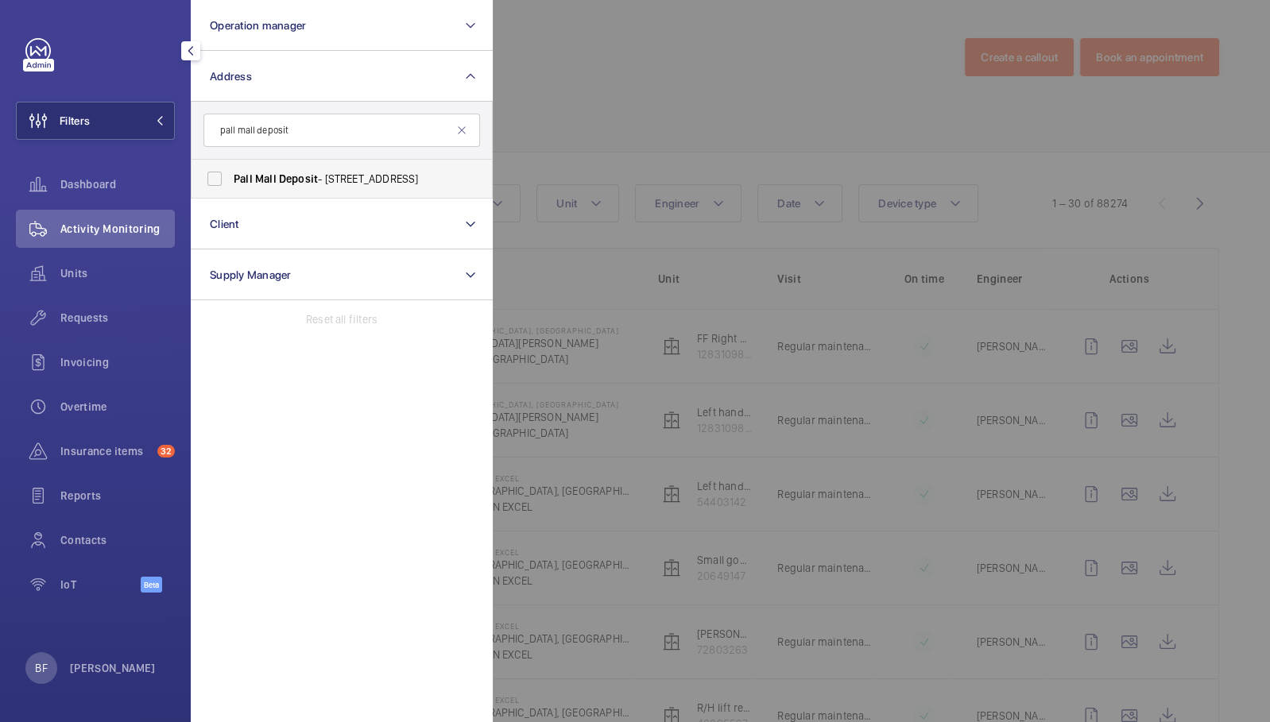
type input "pall mall deposit"
click at [402, 180] on span "Pall Mall Deposit - 124-128 Barlby Road, LONDON W10 6BL" at bounding box center [343, 179] width 218 height 16
click at [230, 180] on input "Pall Mall Deposit - 124-128 Barlby Road, LONDON W10 6BL" at bounding box center [215, 179] width 32 height 32
checkbox input "true"
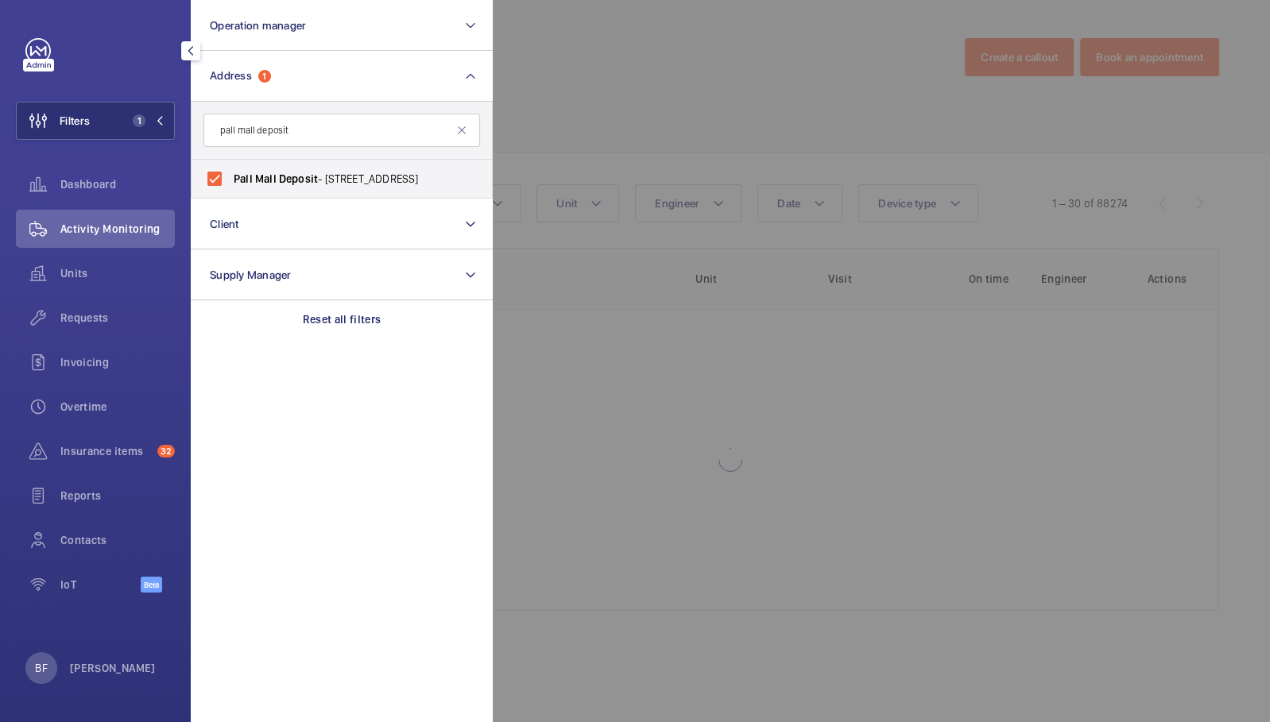
click at [609, 153] on div at bounding box center [1128, 361] width 1270 height 722
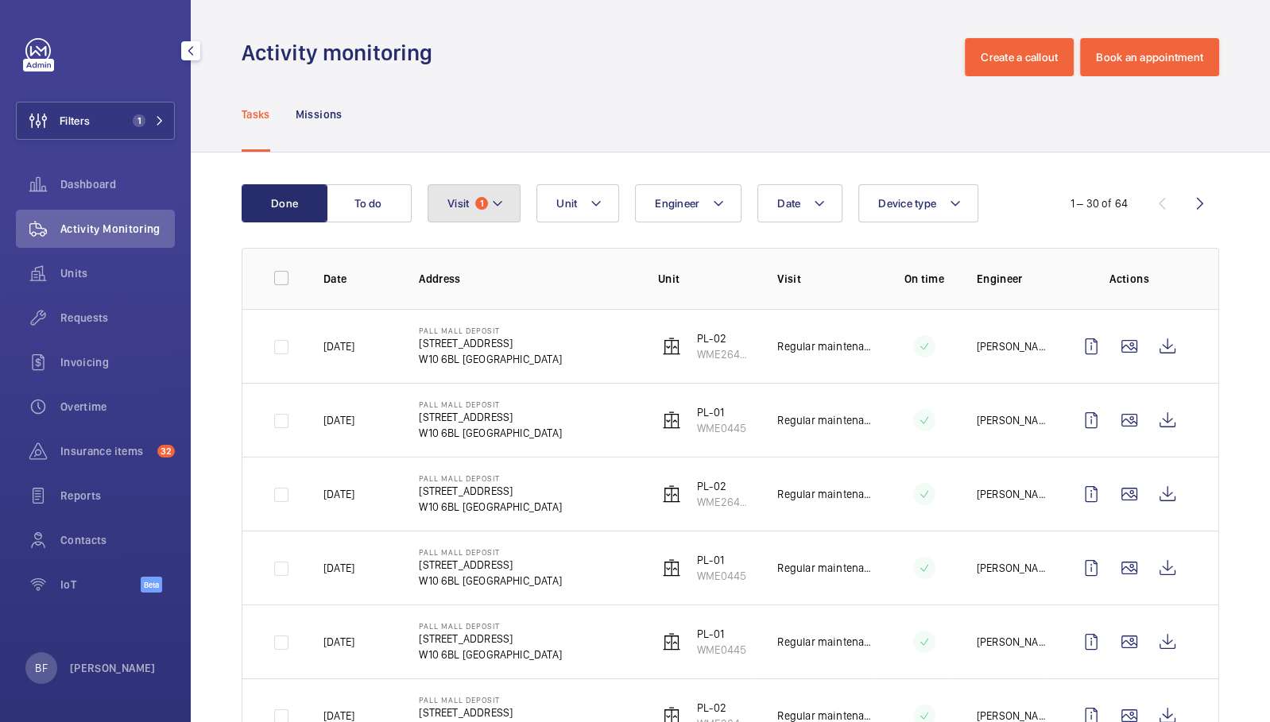
click at [494, 210] on mat-icon at bounding box center [497, 203] width 13 height 19
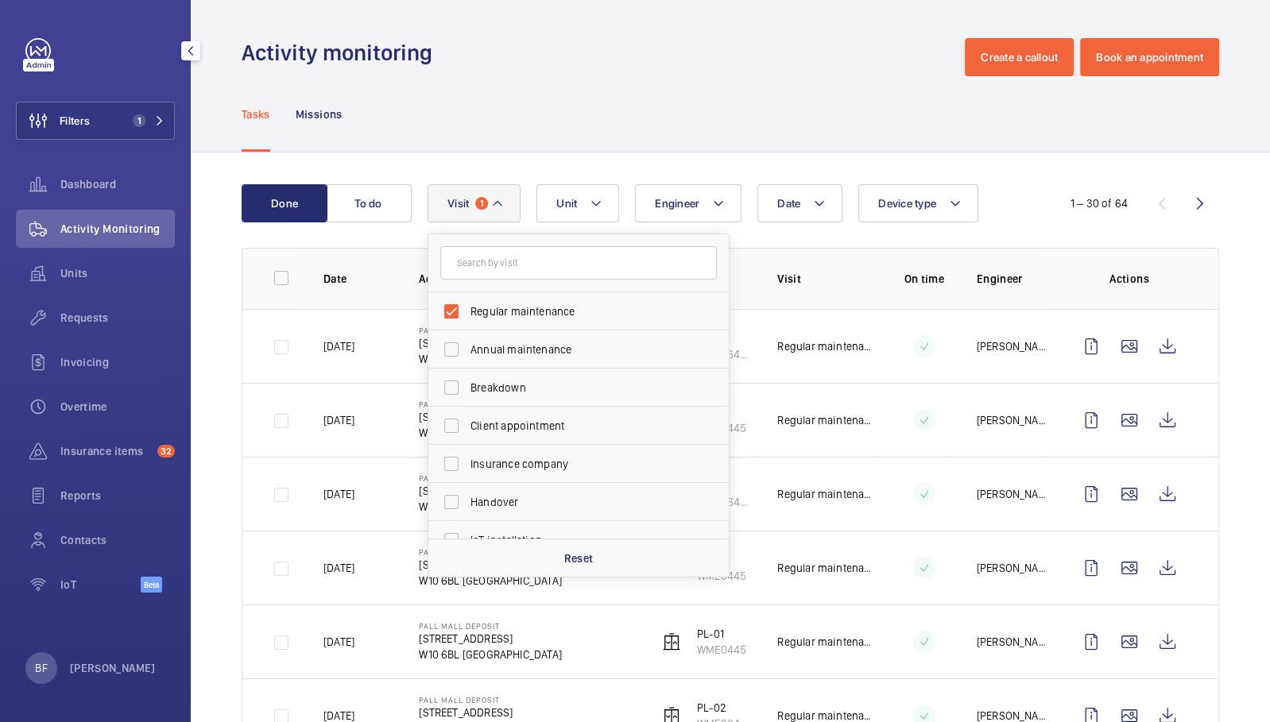
click at [562, 141] on div "Tasks Missions" at bounding box center [730, 113] width 977 height 75
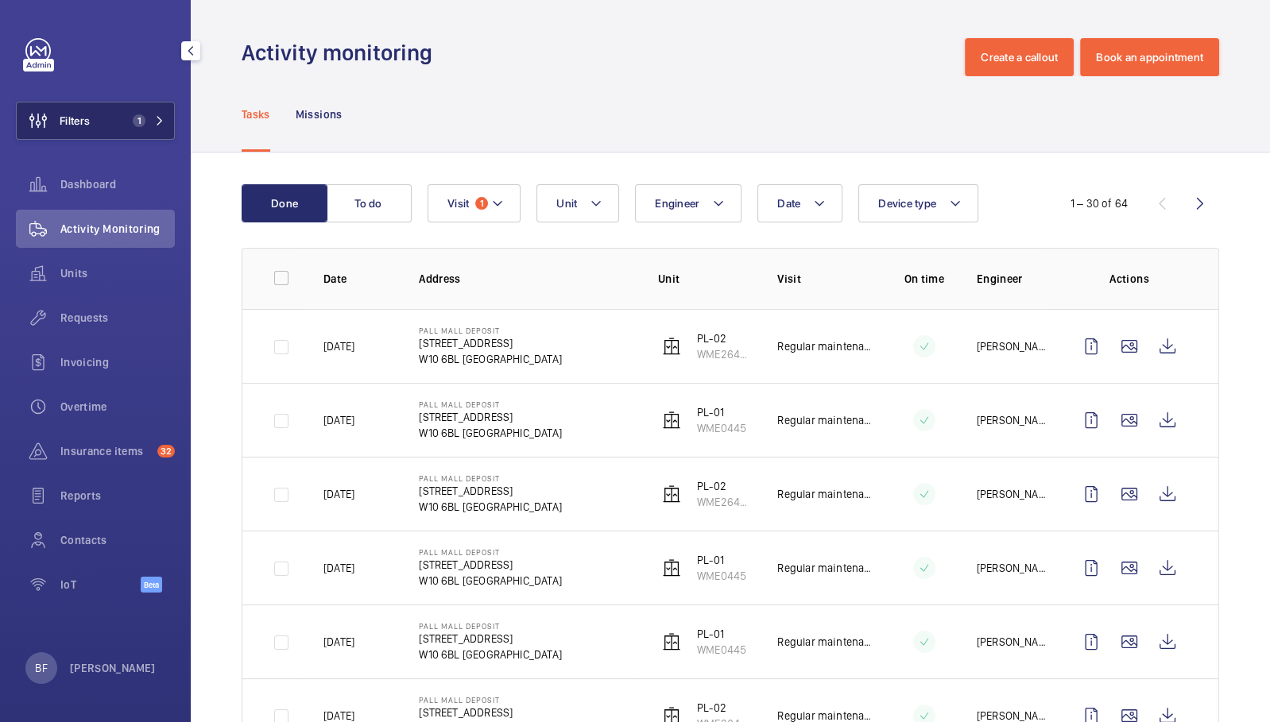
click at [157, 131] on button "Filters 1" at bounding box center [95, 121] width 159 height 38
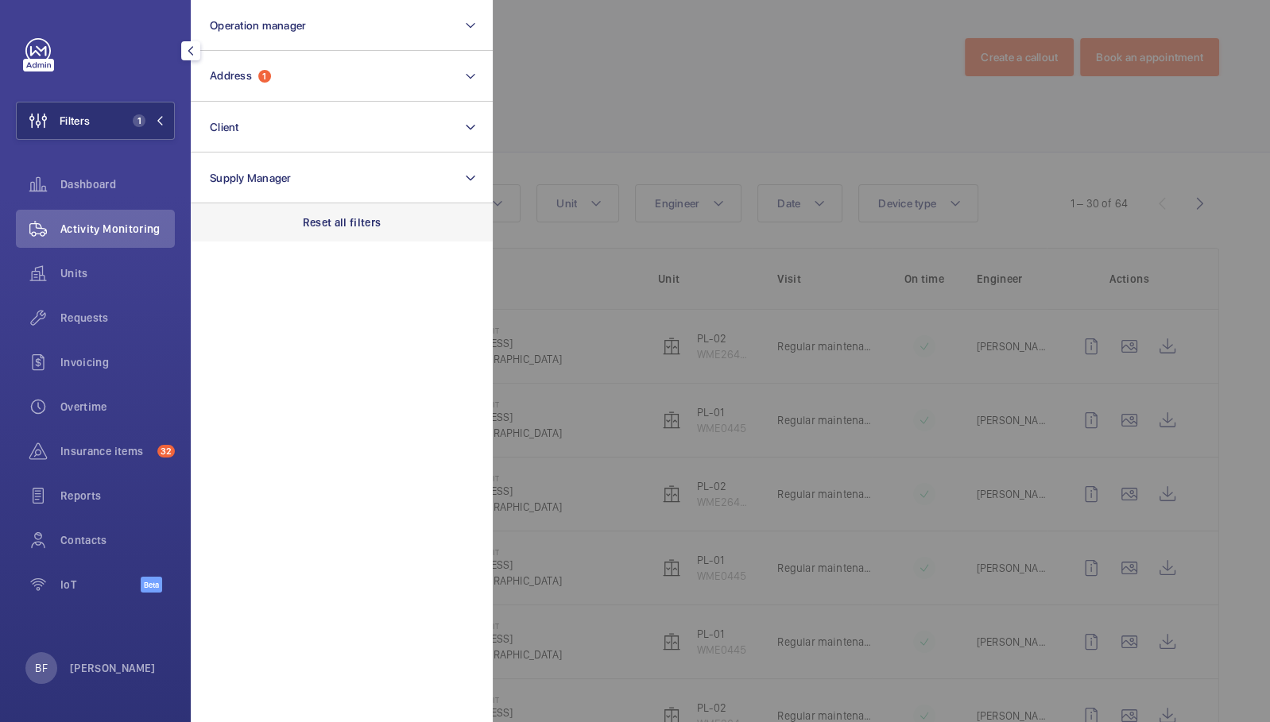
click at [338, 218] on p "Reset all filters" at bounding box center [342, 223] width 79 height 16
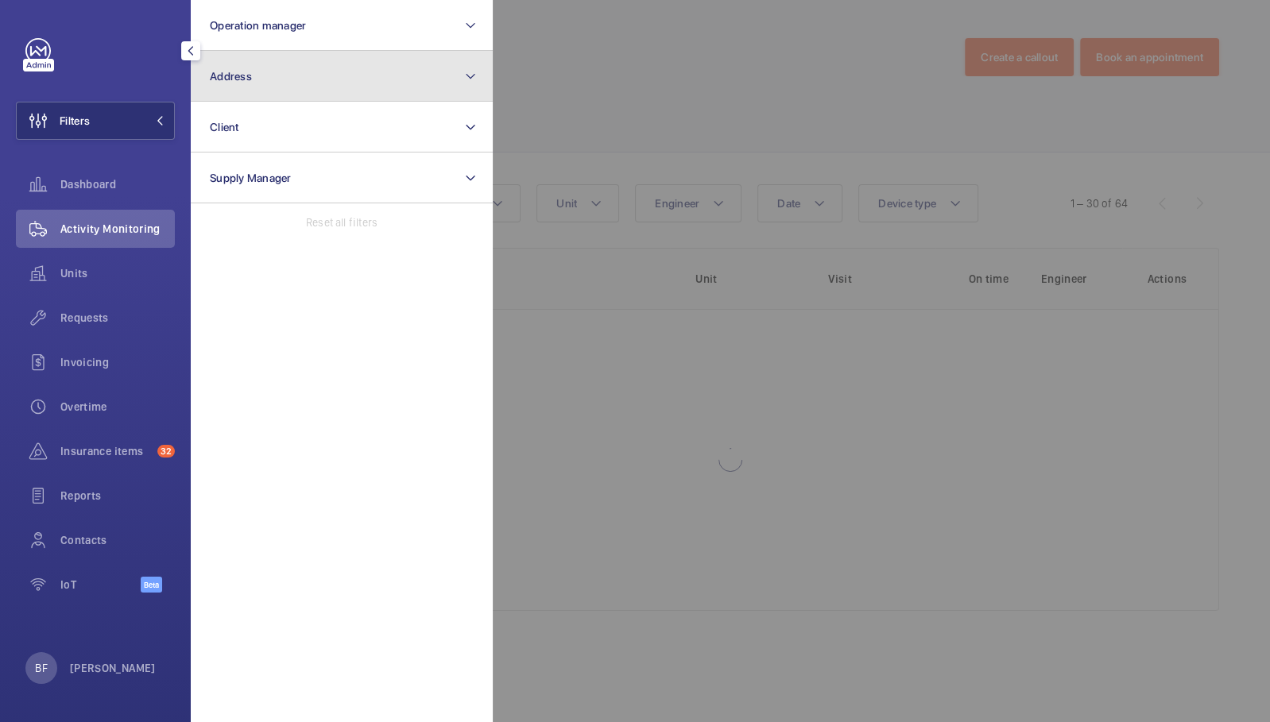
click at [305, 71] on button "Address" at bounding box center [342, 76] width 302 height 51
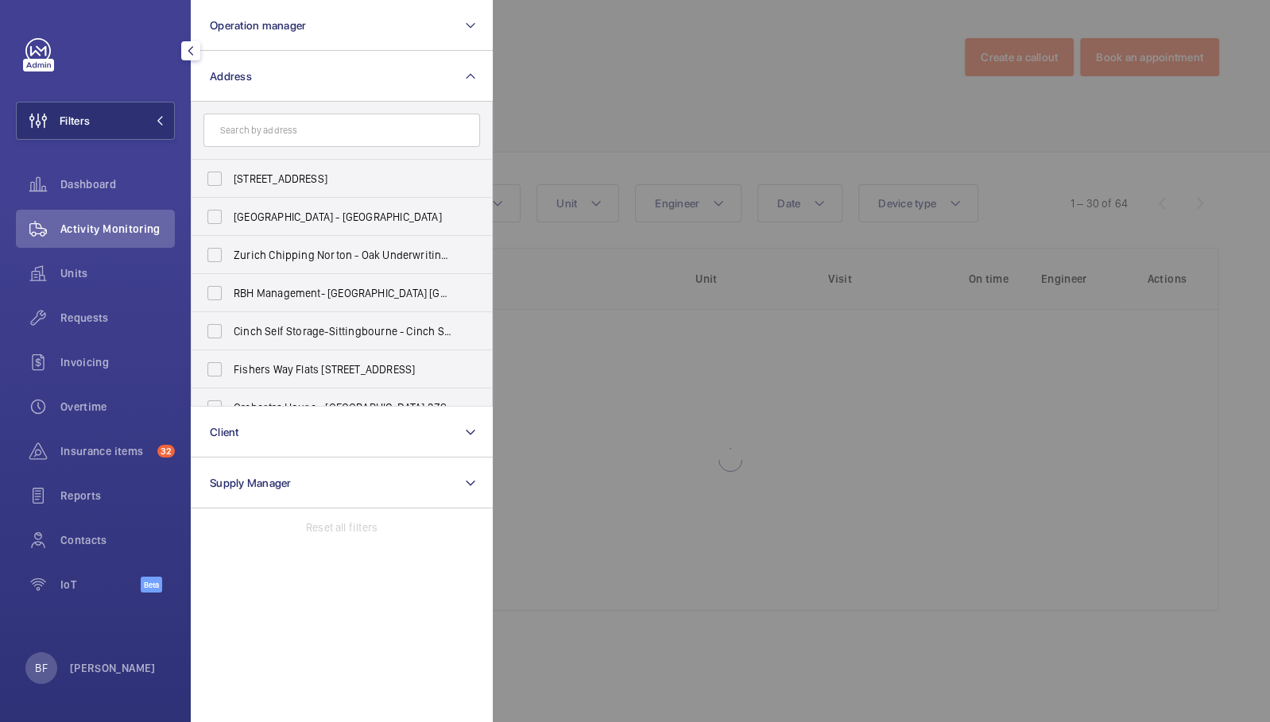
click at [354, 130] on input "text" at bounding box center [341, 130] width 276 height 33
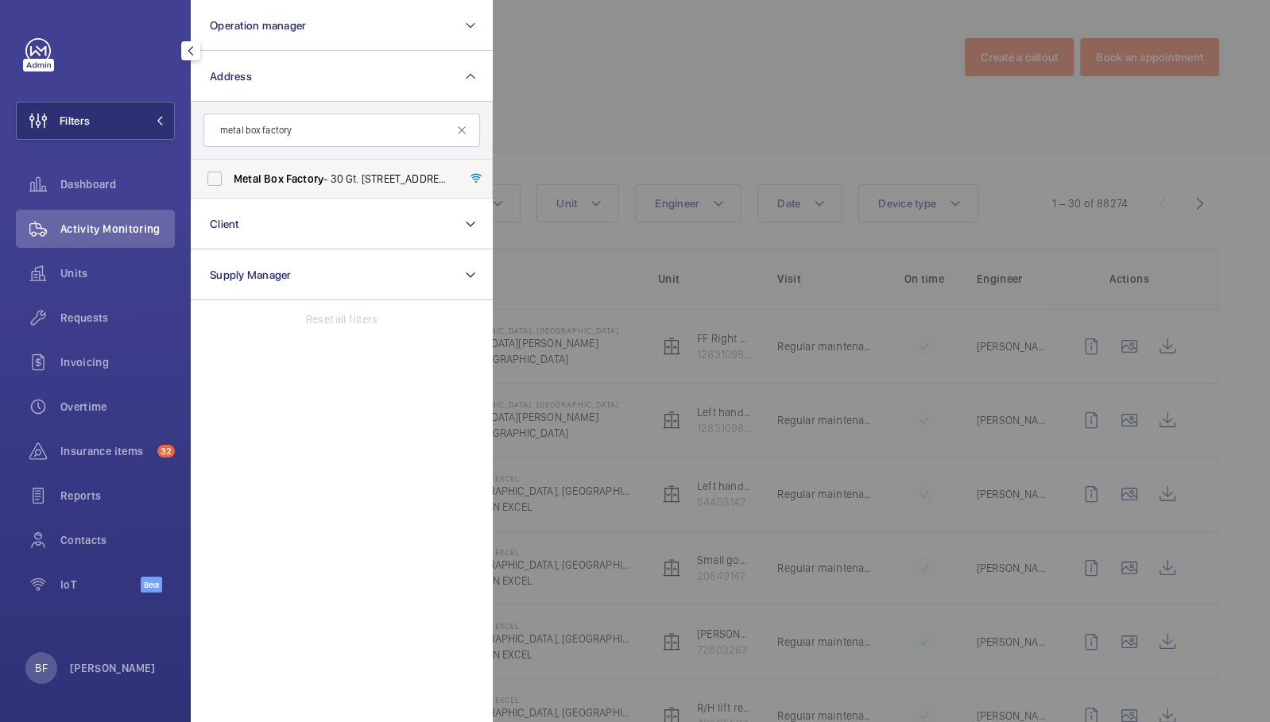
type input "metal box factory"
click at [386, 190] on label "Metal Box Factory - 30 Gt. Guildford Street,, LONDON SE1 0HS" at bounding box center [329, 179] width 276 height 38
click at [230, 190] on input "Metal Box Factory - 30 Gt. Guildford Street,, LONDON SE1 0HS" at bounding box center [215, 179] width 32 height 32
checkbox input "true"
click at [664, 64] on div at bounding box center [1128, 361] width 1270 height 722
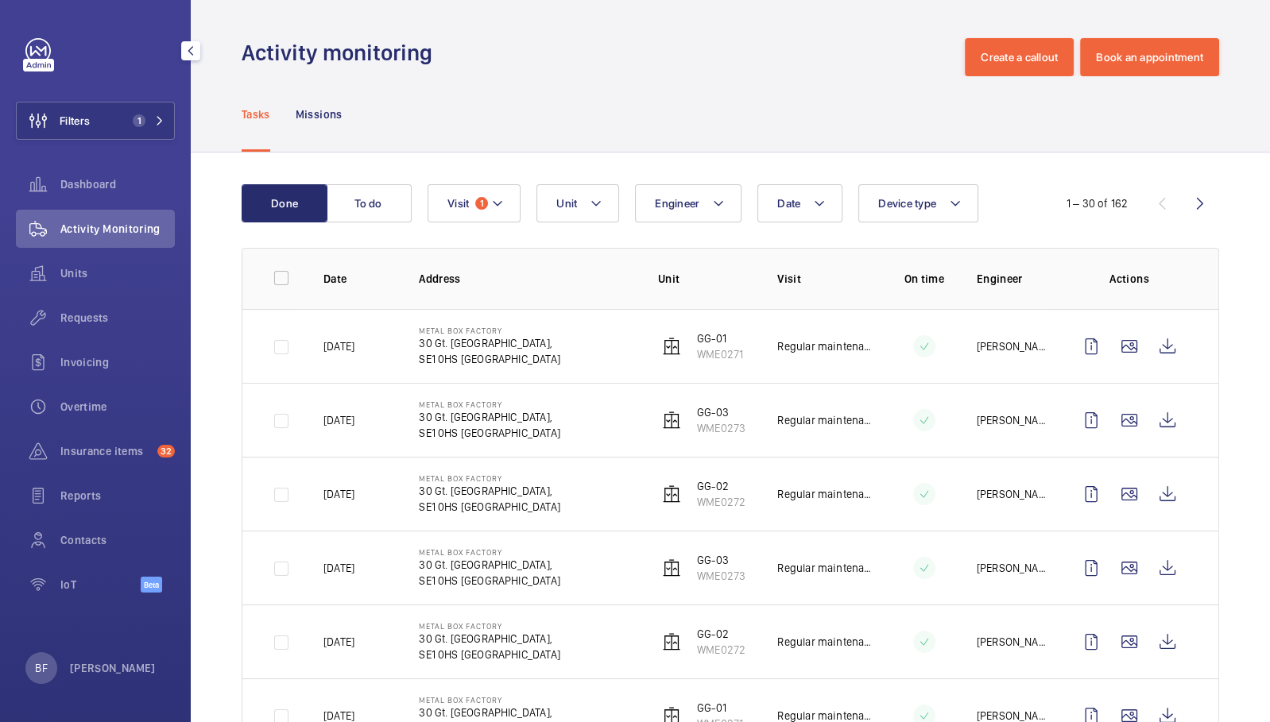
click at [502, 211] on mat-icon at bounding box center [497, 203] width 13 height 19
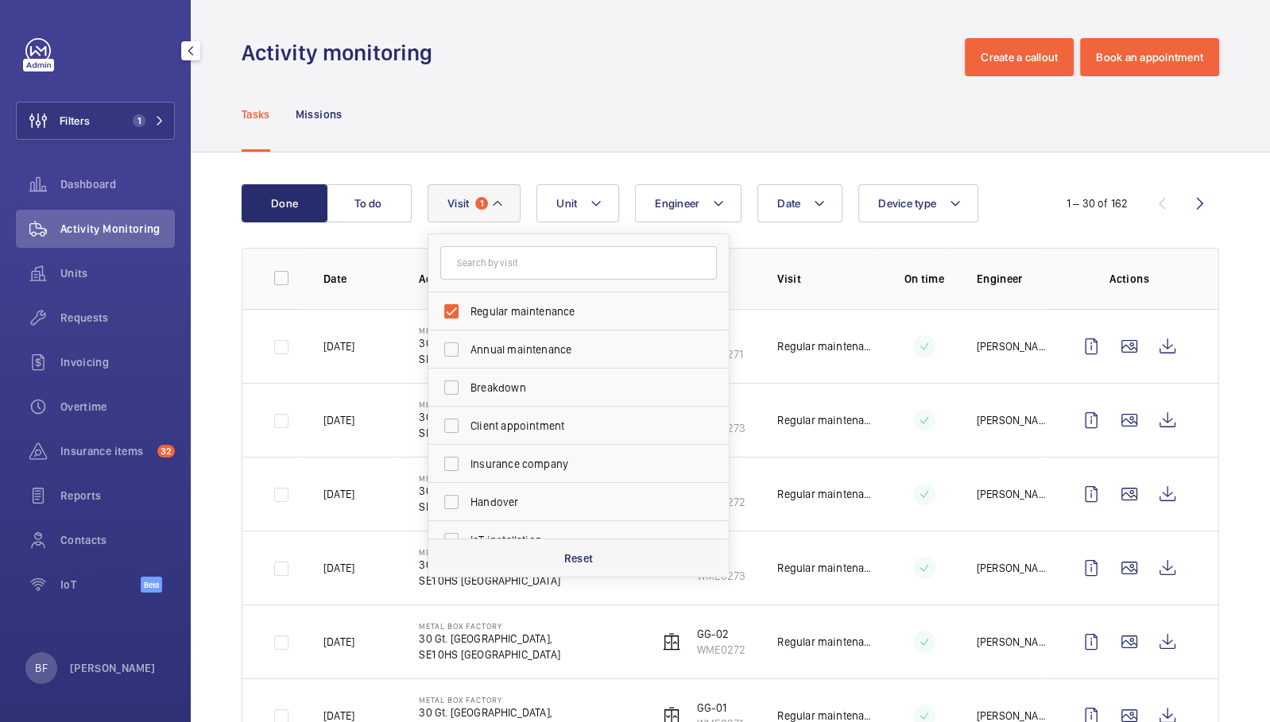
click at [571, 565] on div "Reset" at bounding box center [578, 558] width 300 height 38
checkbox input "false"
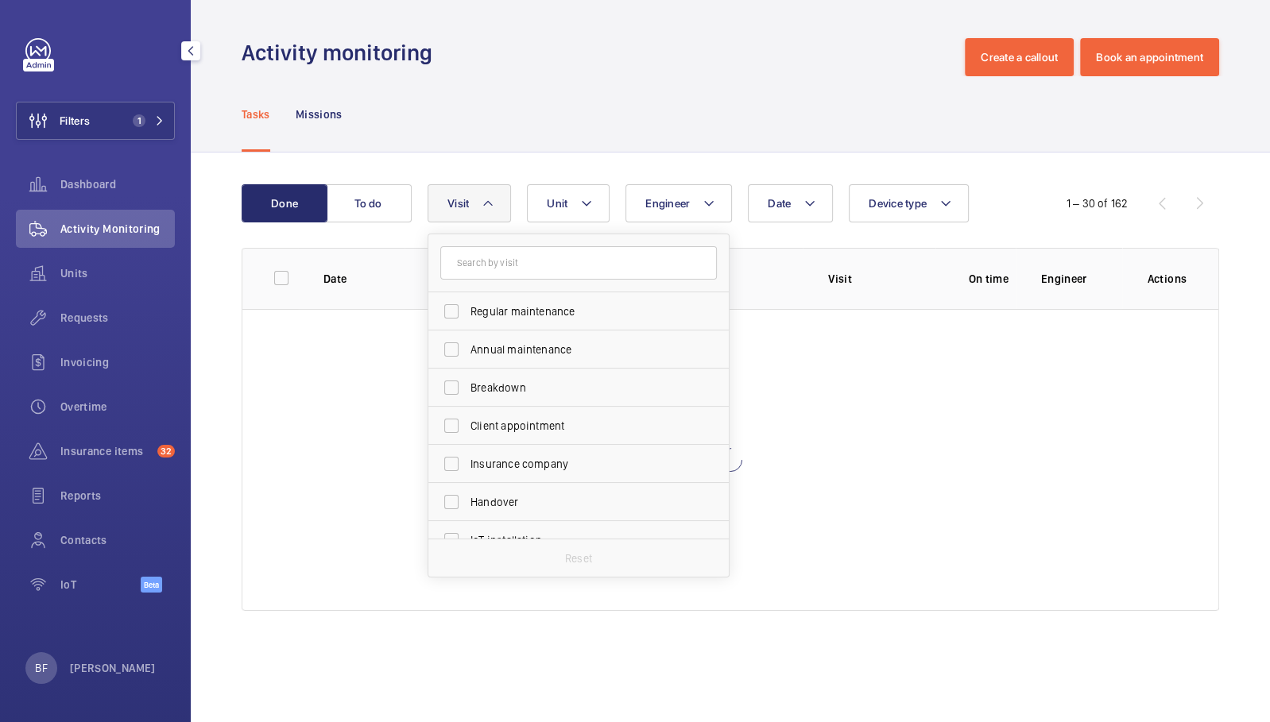
click at [616, 111] on div "Tasks Missions" at bounding box center [730, 113] width 977 height 75
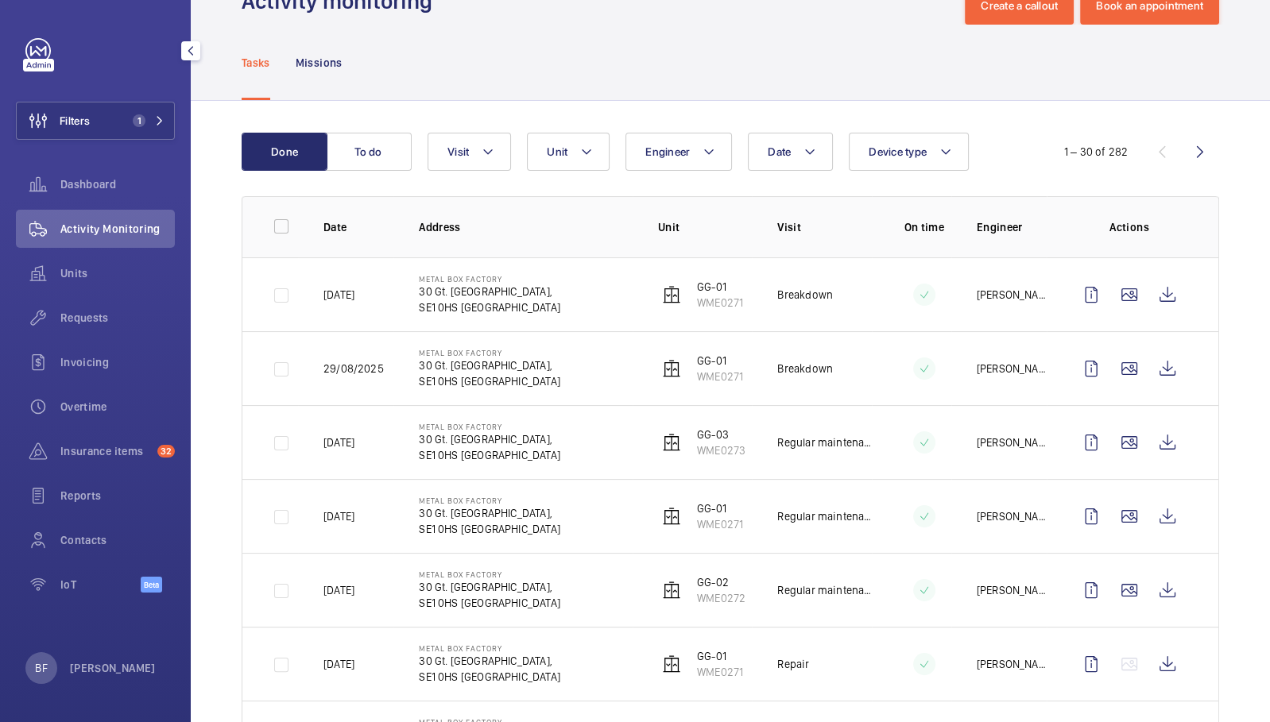
scroll to position [50, 0]
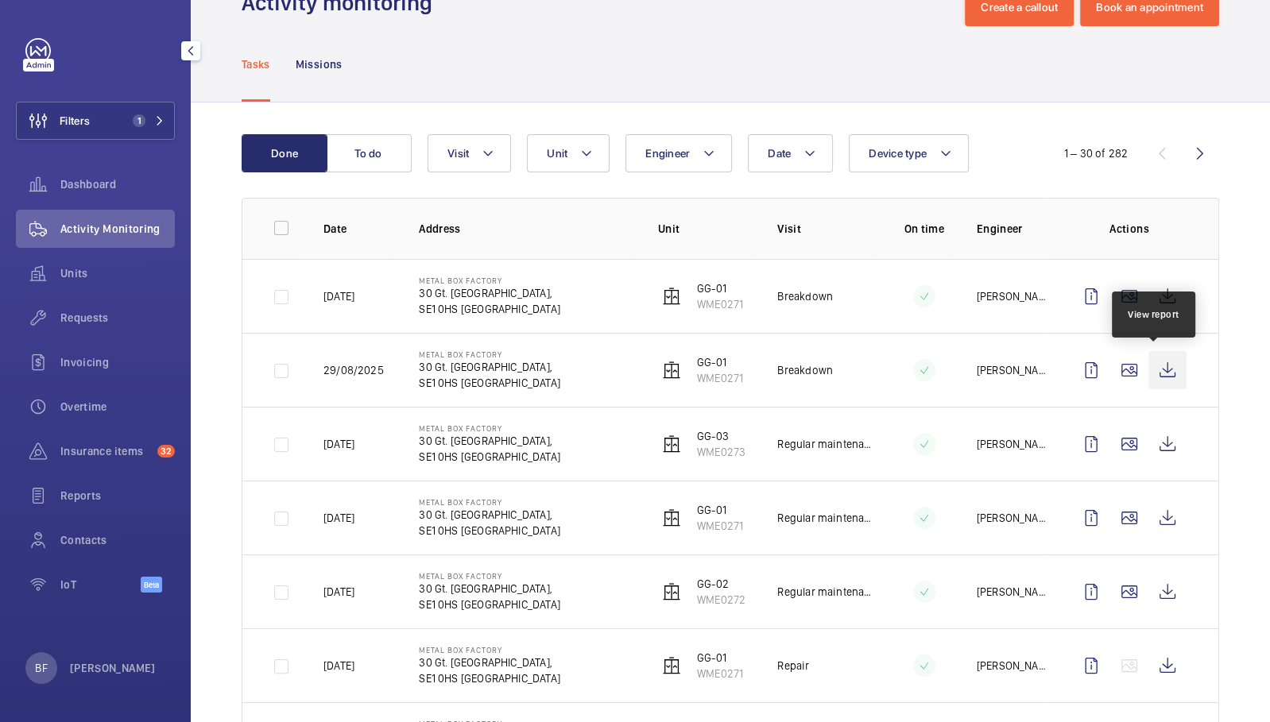
click at [1150, 365] on wm-front-icon-button at bounding box center [1167, 370] width 38 height 38
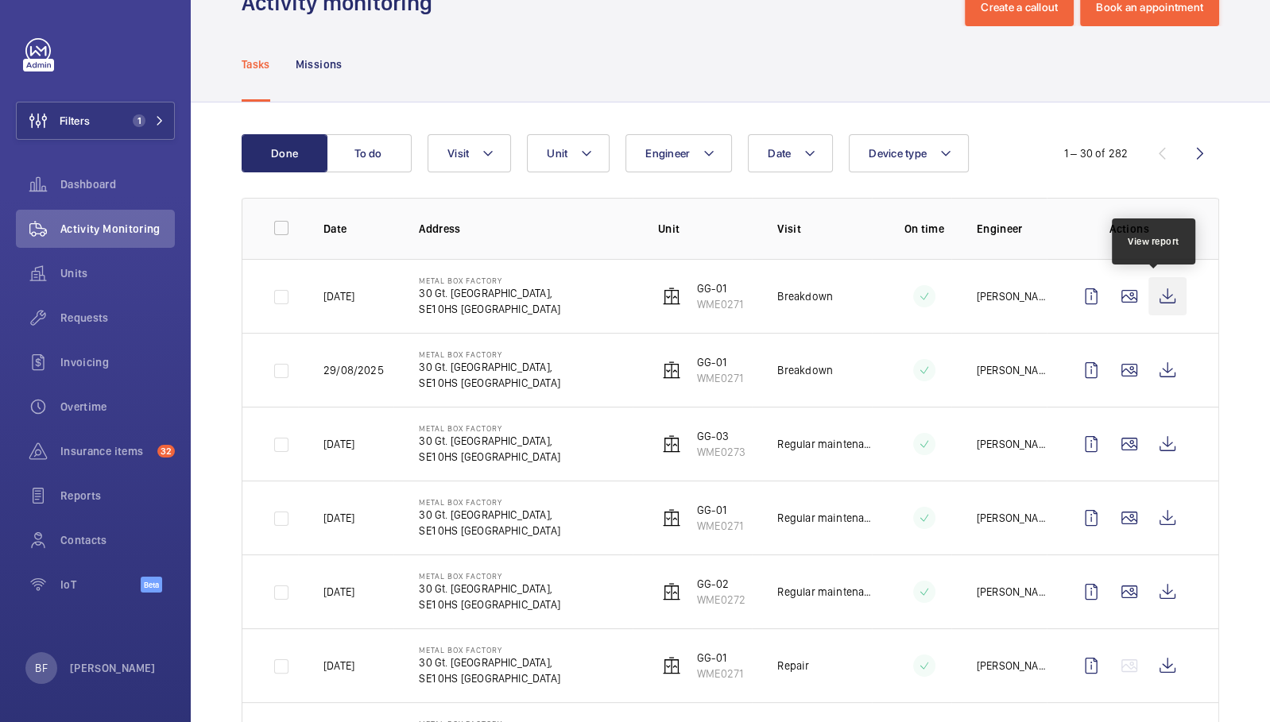
click at [1155, 293] on wm-front-icon-button at bounding box center [1167, 296] width 38 height 38
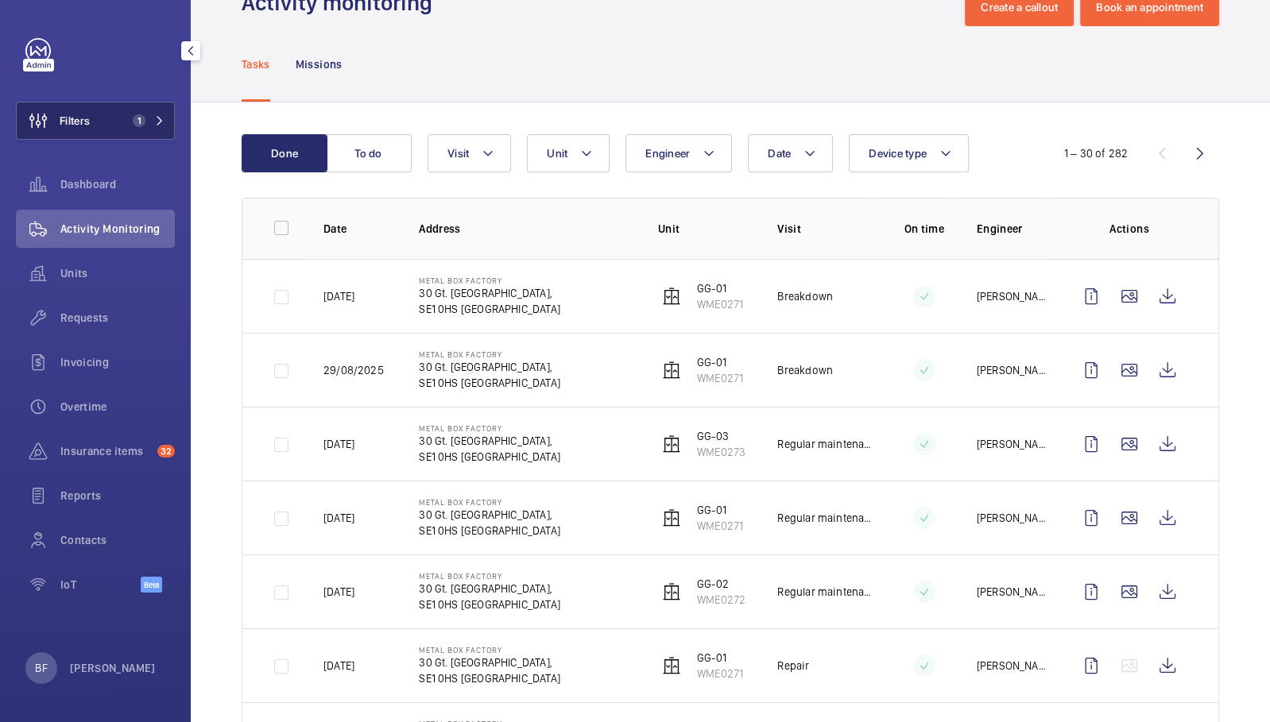
click at [161, 113] on button "Filters 1" at bounding box center [95, 121] width 159 height 38
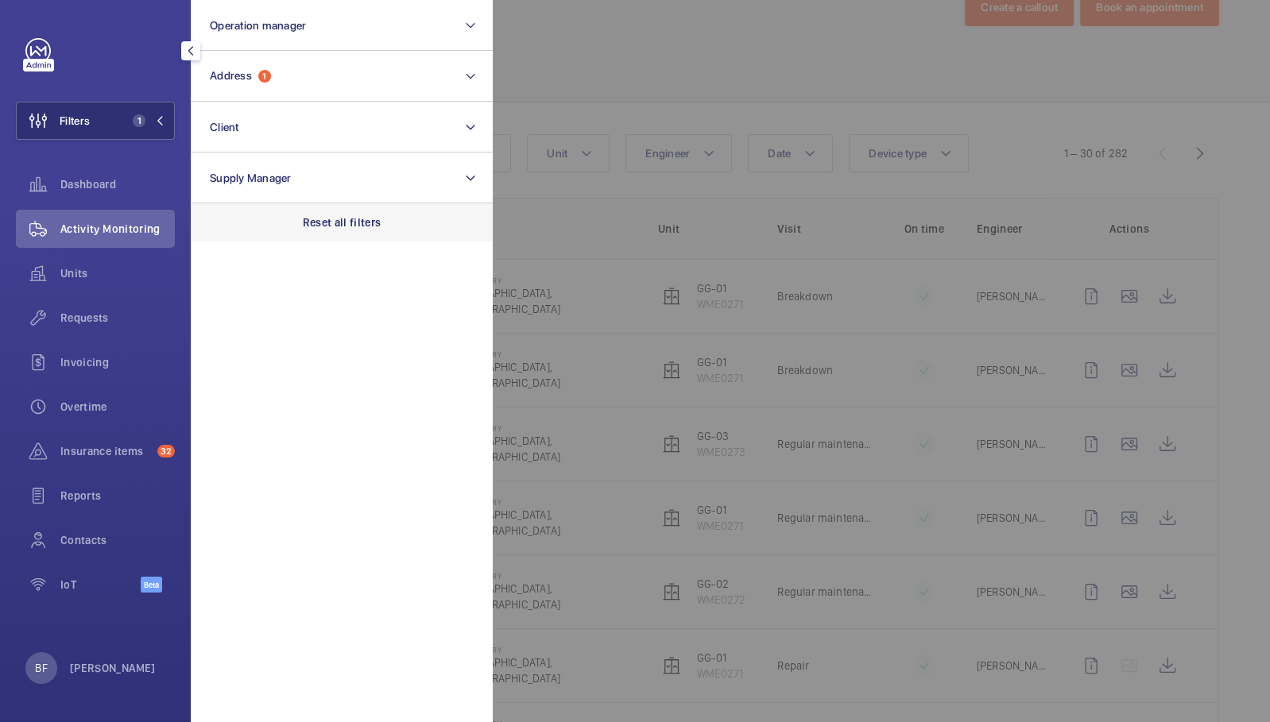
click at [339, 227] on p "Reset all filters" at bounding box center [342, 223] width 79 height 16
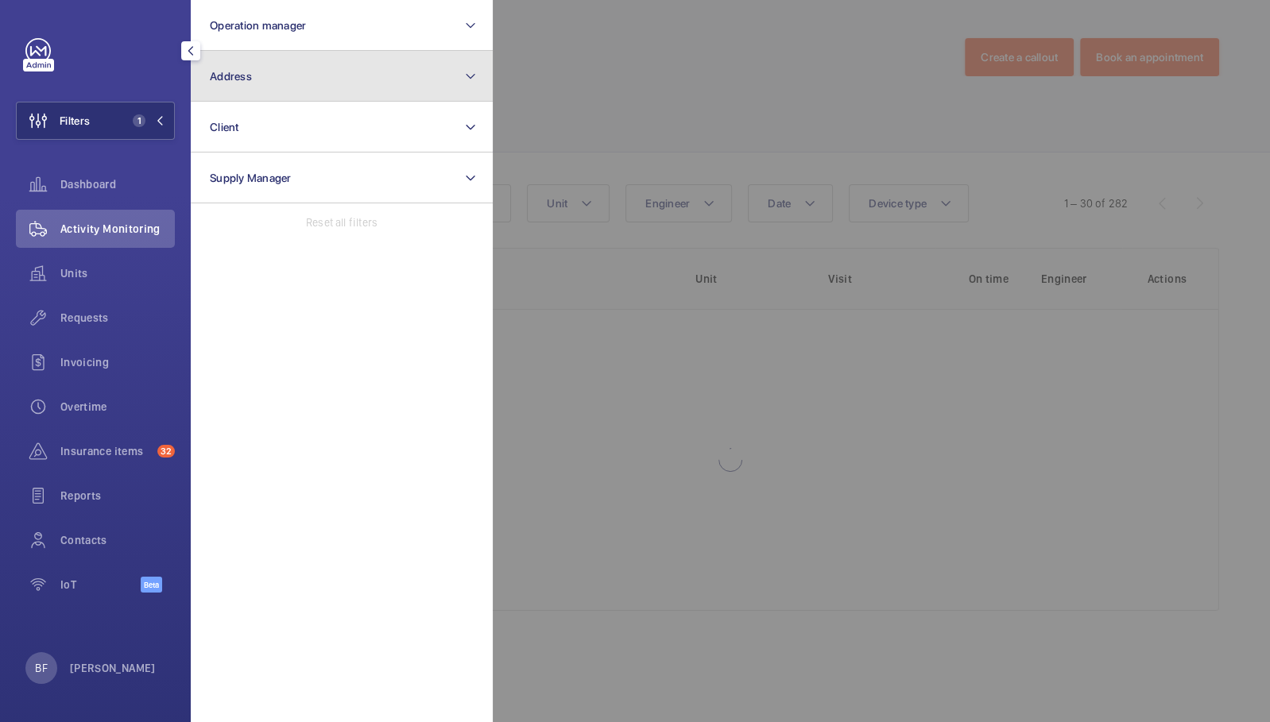
click at [272, 75] on button "Address" at bounding box center [342, 76] width 302 height 51
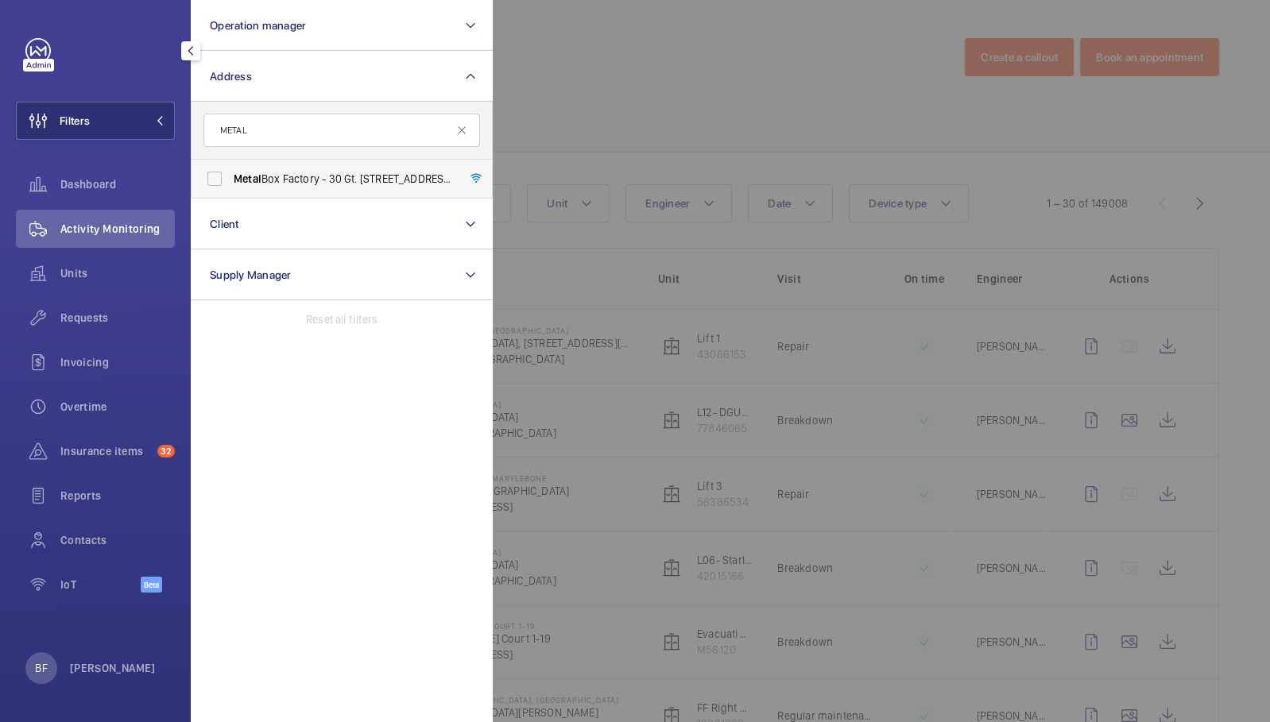
type input "METAL"
click at [307, 185] on span "Metal Box Factory - 30 Gt. Guildford Street,, LONDON SE1 0HS" at bounding box center [343, 179] width 218 height 16
click at [230, 185] on input "Metal Box Factory - 30 Gt. Guildford Street,, LONDON SE1 0HS" at bounding box center [215, 179] width 32 height 32
checkbox input "true"
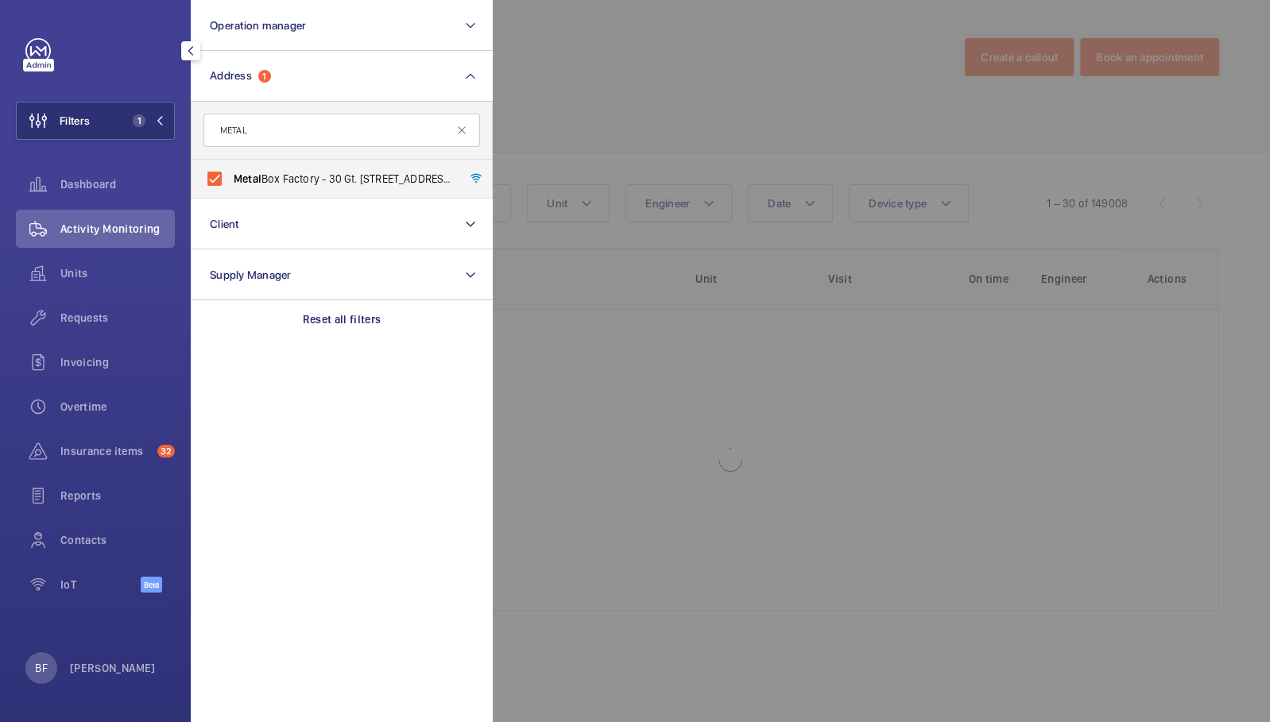
click at [722, 170] on div at bounding box center [1128, 361] width 1270 height 722
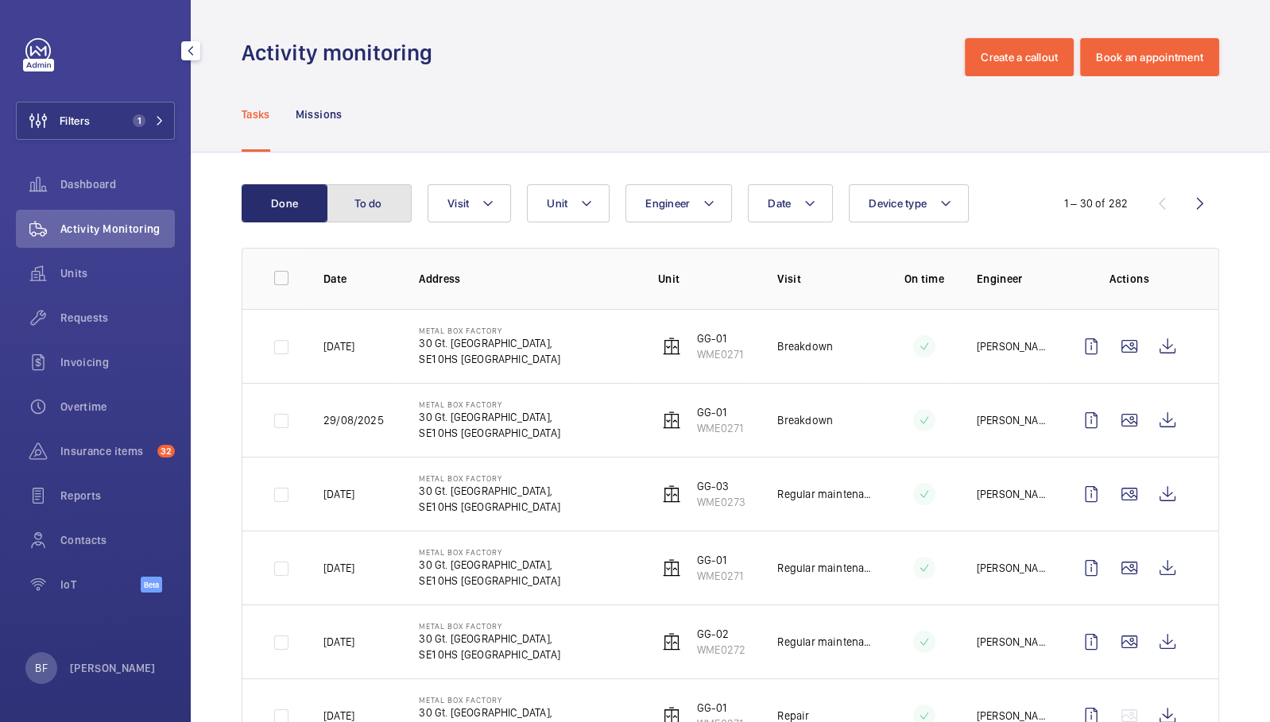
click at [365, 214] on button "To do" at bounding box center [369, 203] width 86 height 38
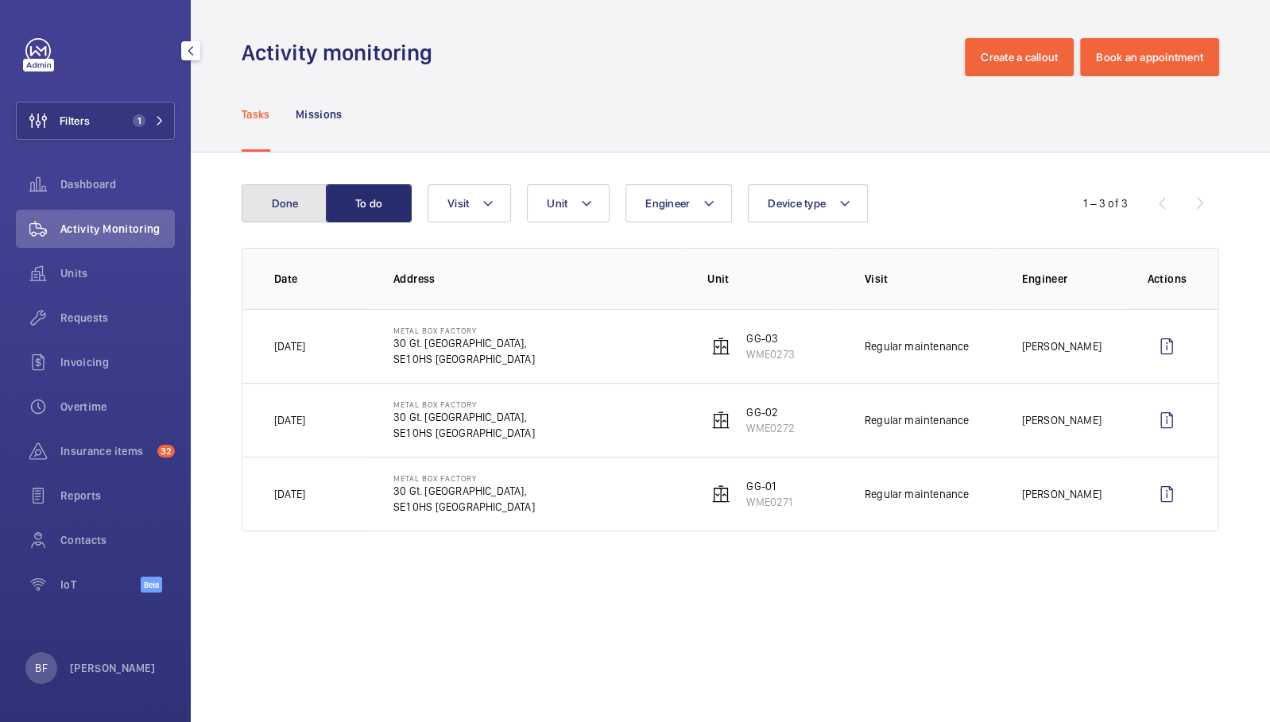
click at [296, 207] on button "Done" at bounding box center [285, 203] width 86 height 38
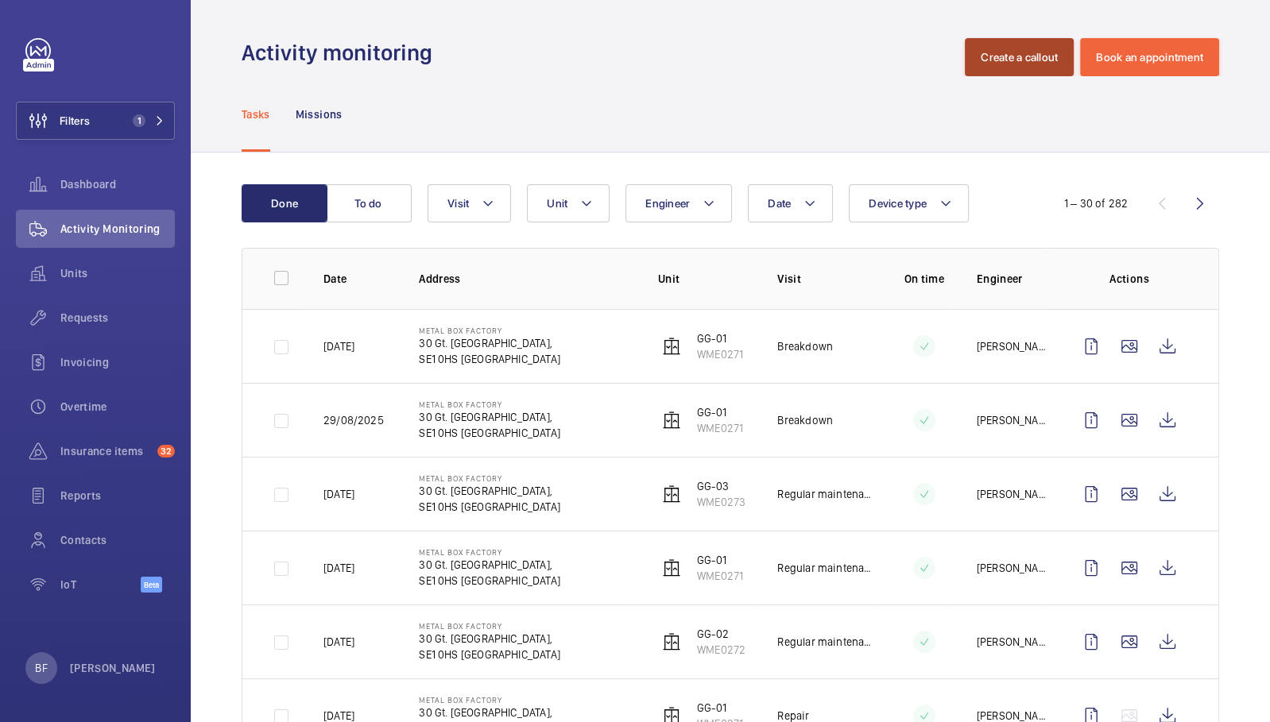
click at [1035, 65] on button "Create a callout" at bounding box center [1018, 57] width 109 height 38
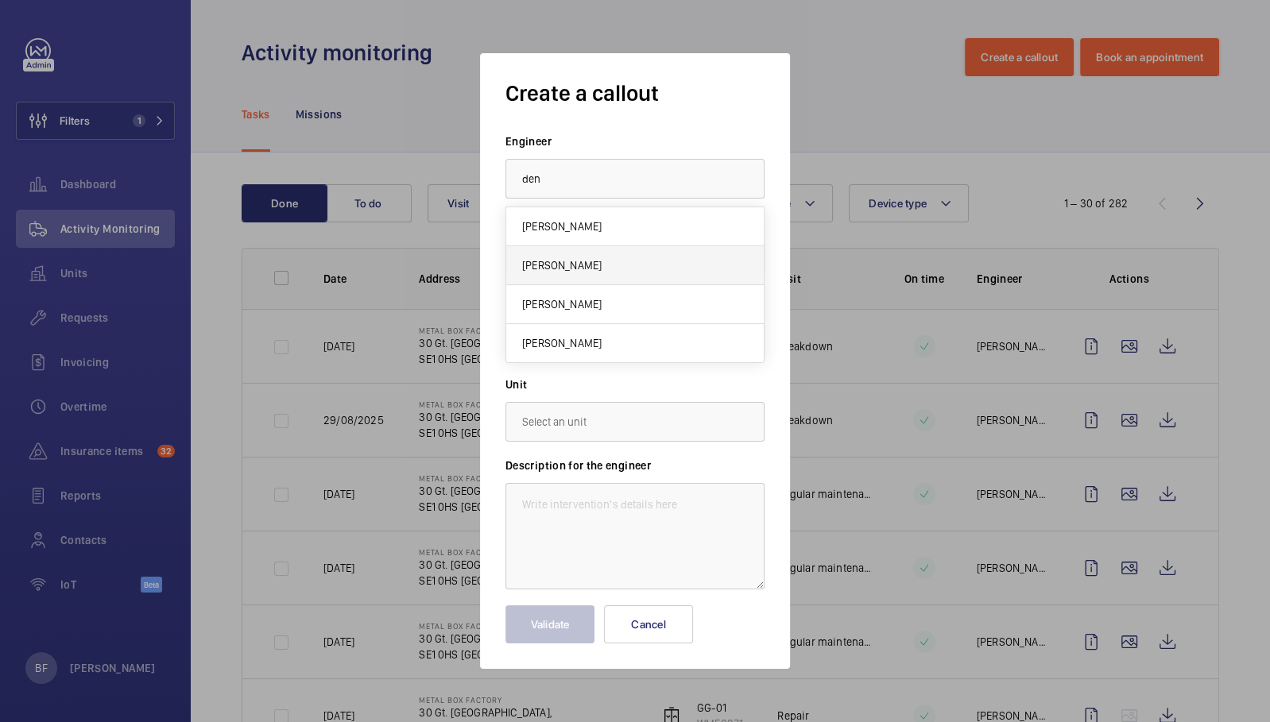
click at [641, 270] on mat-option "[PERSON_NAME]" at bounding box center [634, 265] width 257 height 39
type input "[PERSON_NAME]"
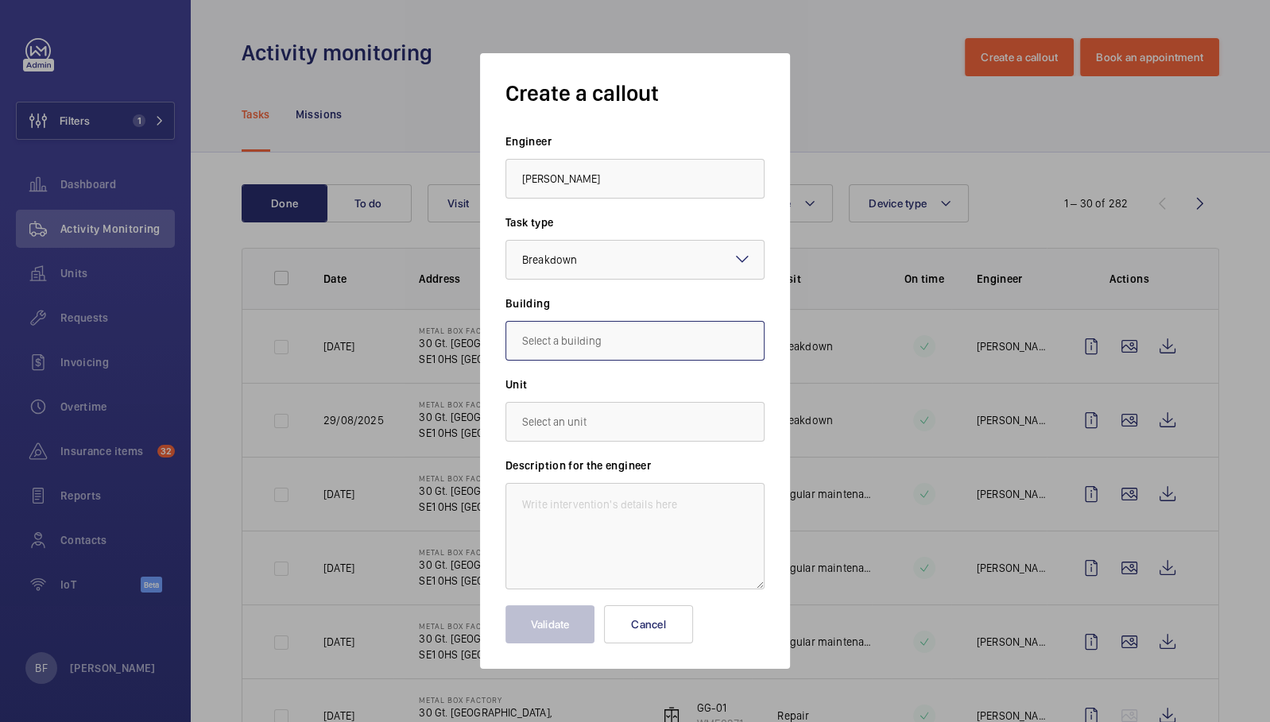
click at [633, 351] on input "text" at bounding box center [634, 341] width 259 height 40
click at [604, 391] on span "30 Gt. Guildford Street,, SE1 0HS LONDON" at bounding box center [584, 389] width 125 height 16
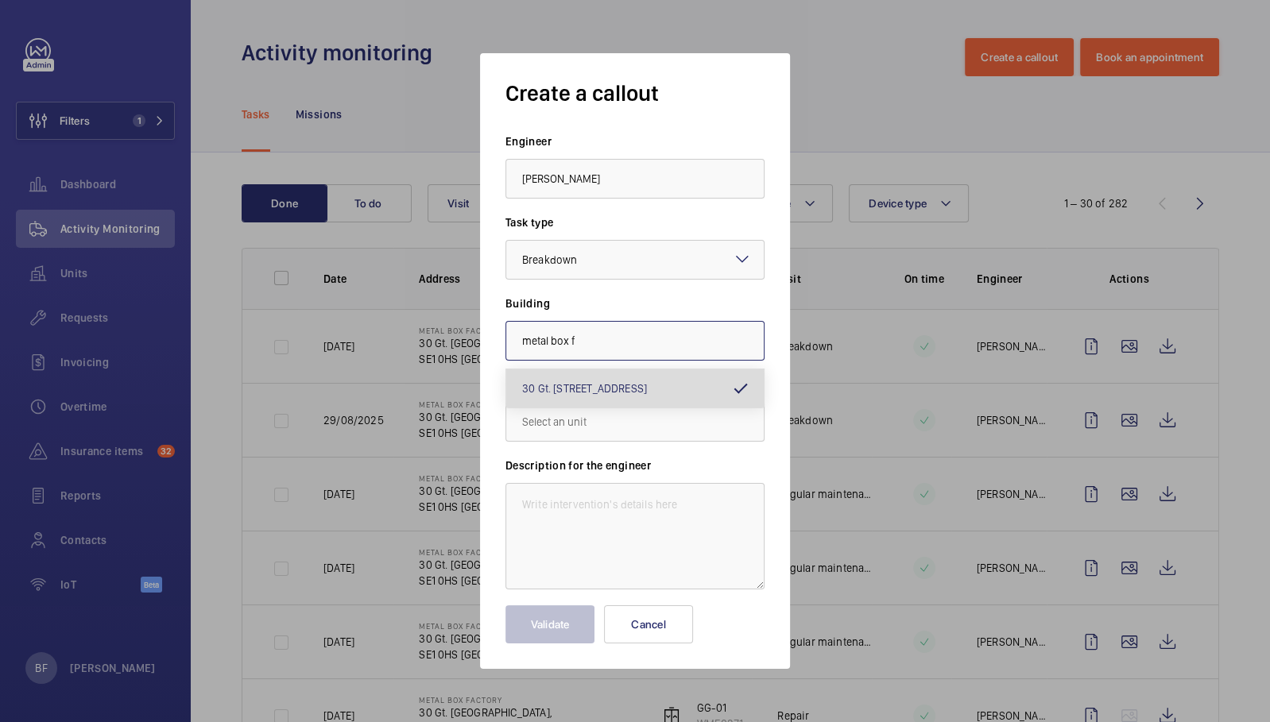
type input "30 Gt. Guildford Street,, SE1 0HS LONDON"
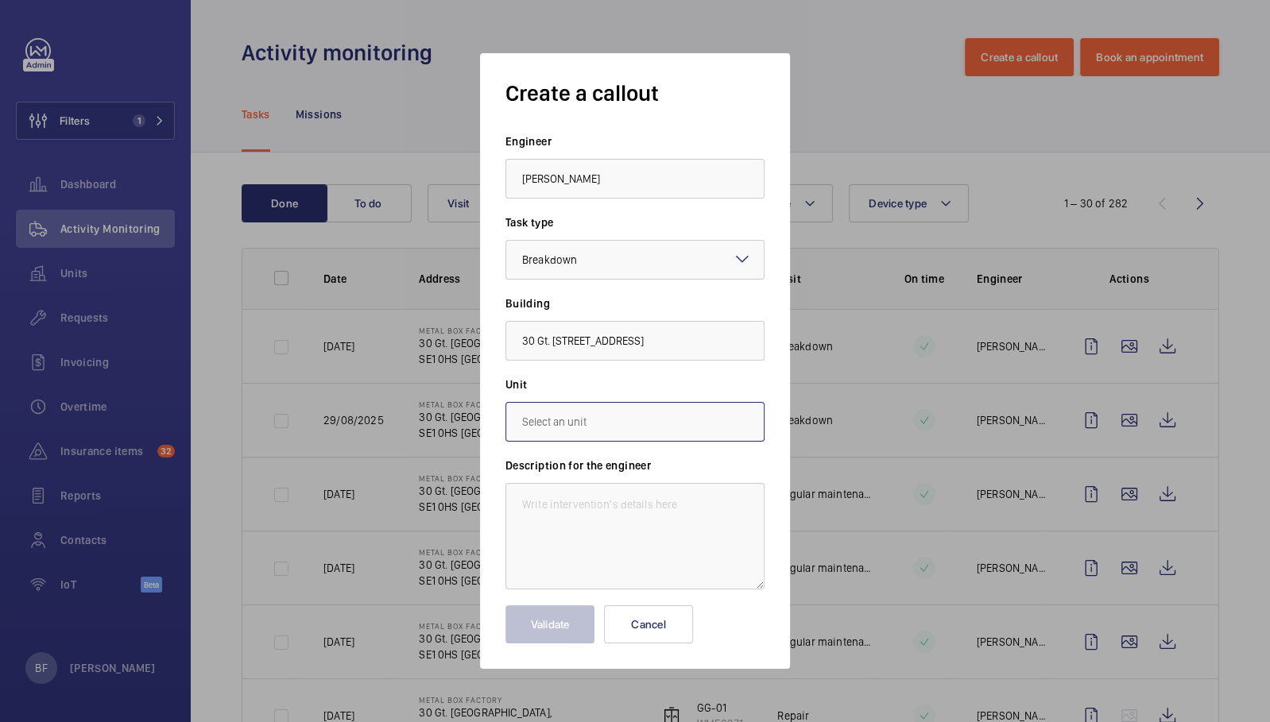
click at [590, 426] on input "text" at bounding box center [634, 422] width 259 height 40
click at [591, 508] on span "WME0271 - GG-01" at bounding box center [564, 509] width 85 height 16
type input "WME0271 - GG-01"
click at [591, 508] on textarea at bounding box center [634, 536] width 259 height 106
click at [566, 512] on textarea at bounding box center [634, 536] width 259 height 106
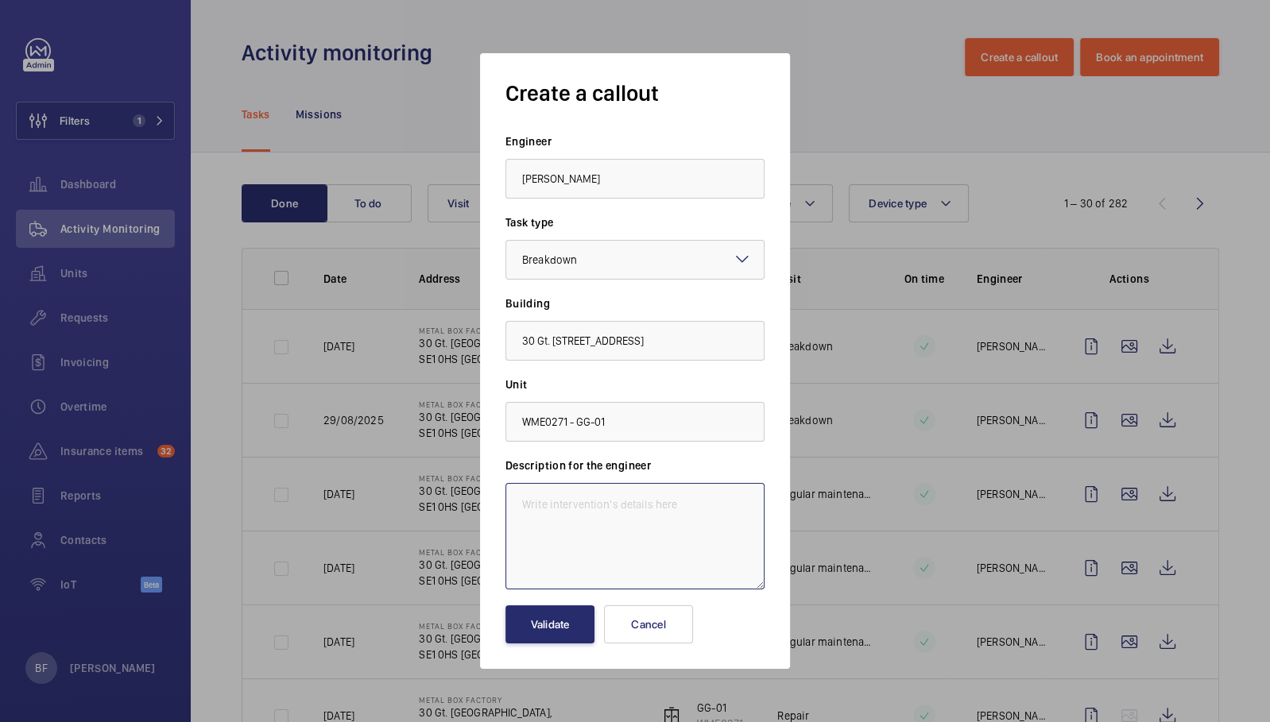
paste textarea "After the fire bell test today, the goods lift is stuck in fire control. It als…"
click at [519, 536] on textarea "After the fire bell test today, the goods lift is stuck in fire control. It als…" at bounding box center [634, 536] width 259 height 106
click at [521, 570] on textarea "After the fire bell test today, the goods lift is stuck in fire control. It als…" at bounding box center [634, 536] width 259 height 106
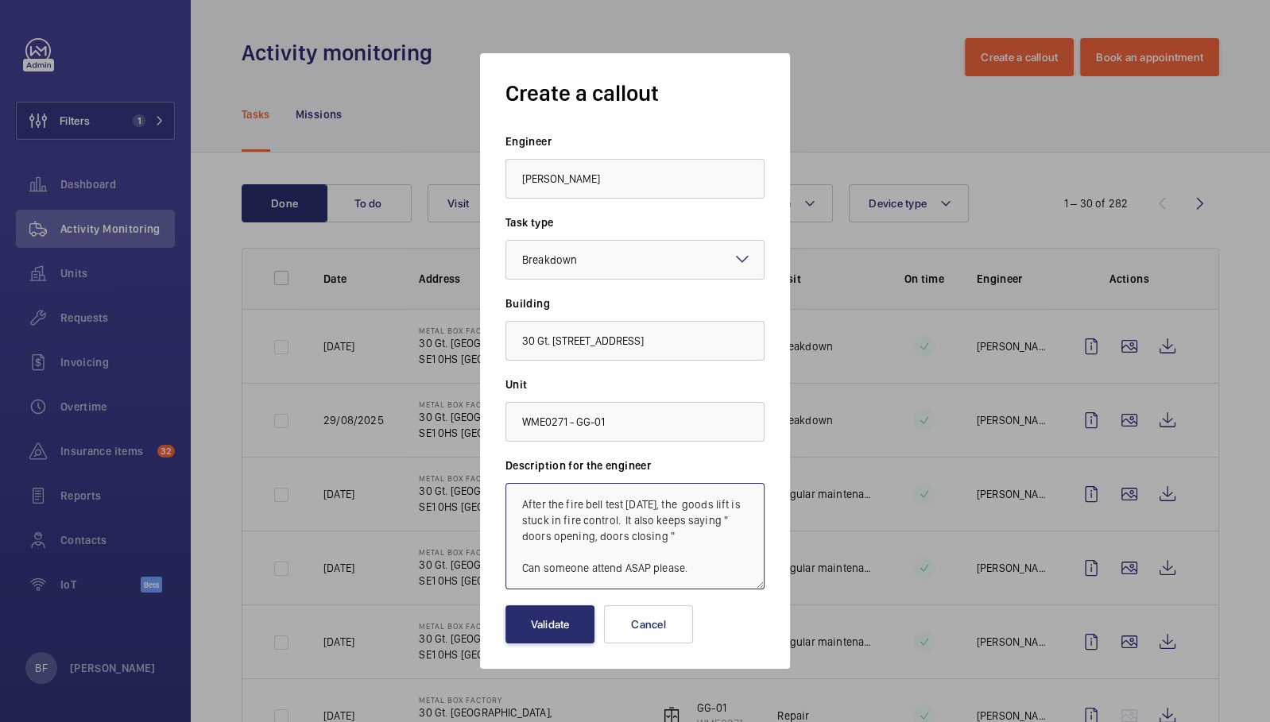
click at [524, 509] on textarea "After the fire bell test today, the goods lift is stuck in fire control. It als…" at bounding box center [634, 536] width 259 height 106
paste textarea "Job #352167"
type textarea "Job #352167 - After the fire bell test today, the goods lift is stuck in fire c…"
click at [536, 620] on button "Validate" at bounding box center [549, 624] width 89 height 38
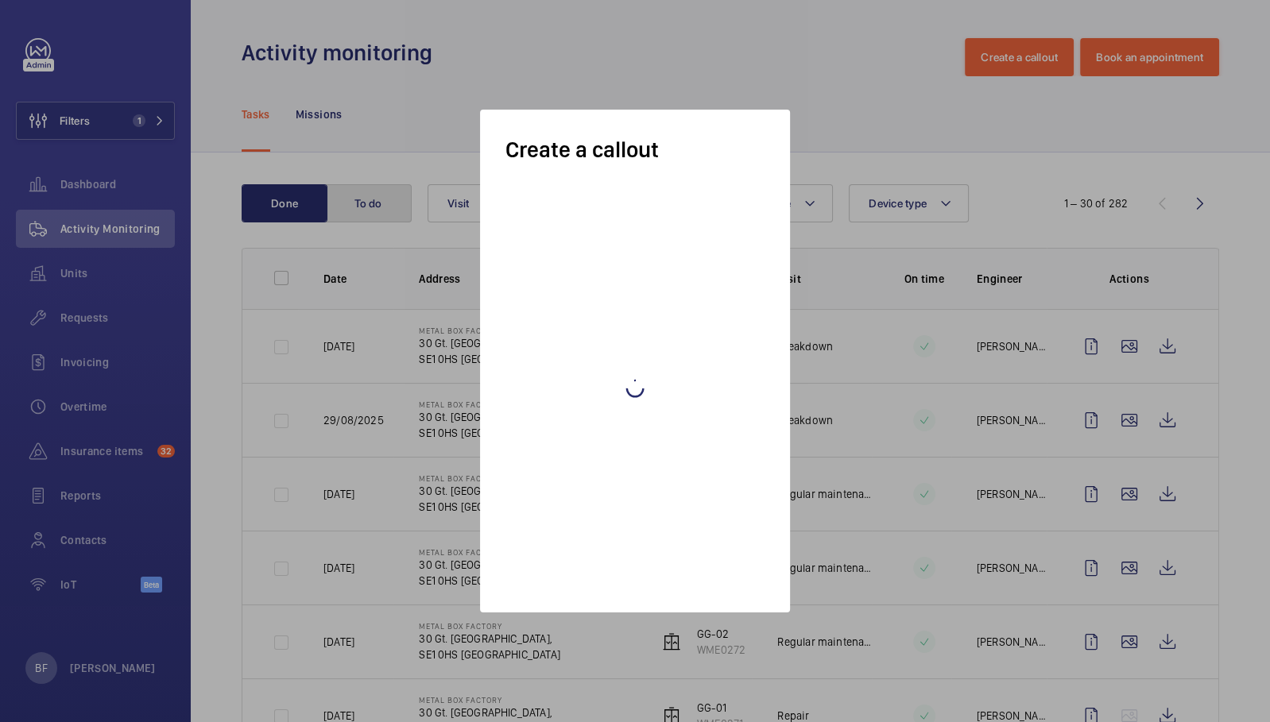
click at [385, 213] on button "To do" at bounding box center [369, 203] width 86 height 38
click at [378, 209] on button "To do" at bounding box center [369, 203] width 86 height 38
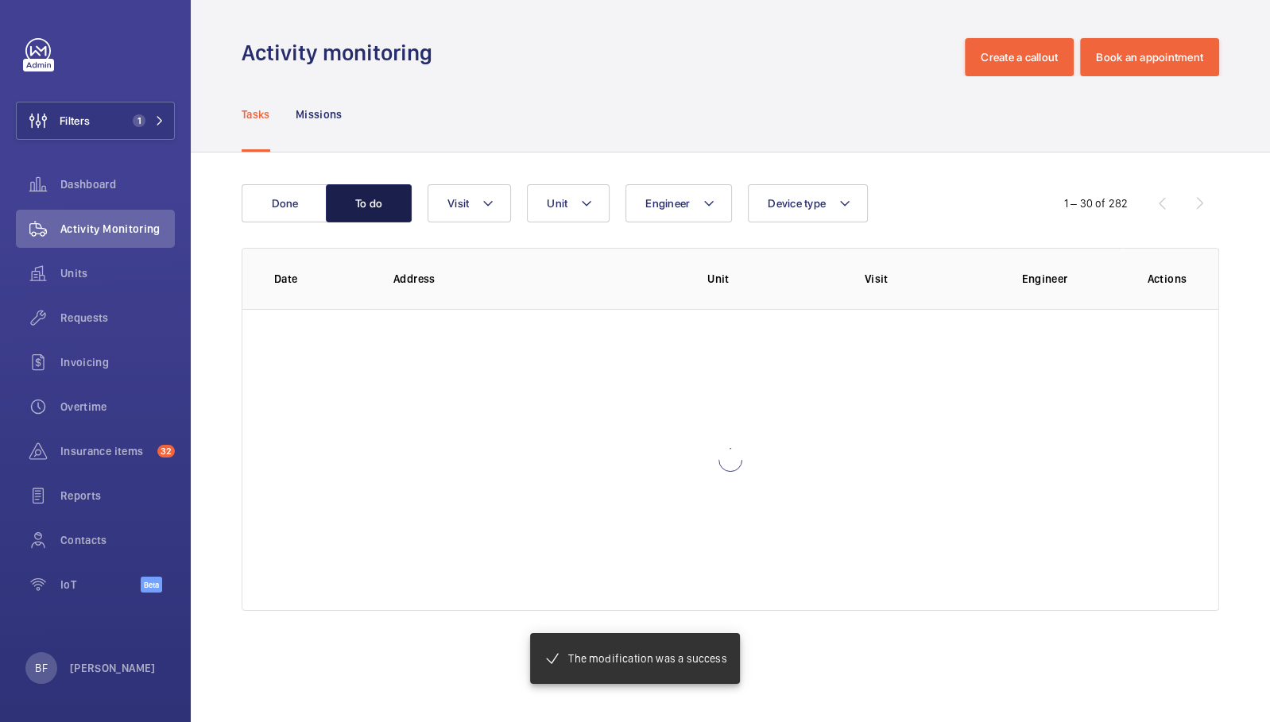
click at [378, 209] on button "To do" at bounding box center [369, 203] width 86 height 38
click at [365, 211] on button "To do" at bounding box center [369, 203] width 86 height 38
click at [365, 216] on button "To do" at bounding box center [369, 203] width 86 height 38
click at [359, 206] on button "To do" at bounding box center [369, 203] width 86 height 38
click at [387, 246] on wm-front-table "Done To do Engineer Unit Device type Visit 1 – 30 of 282 Date Address Unit Visi…" at bounding box center [730, 397] width 977 height 427
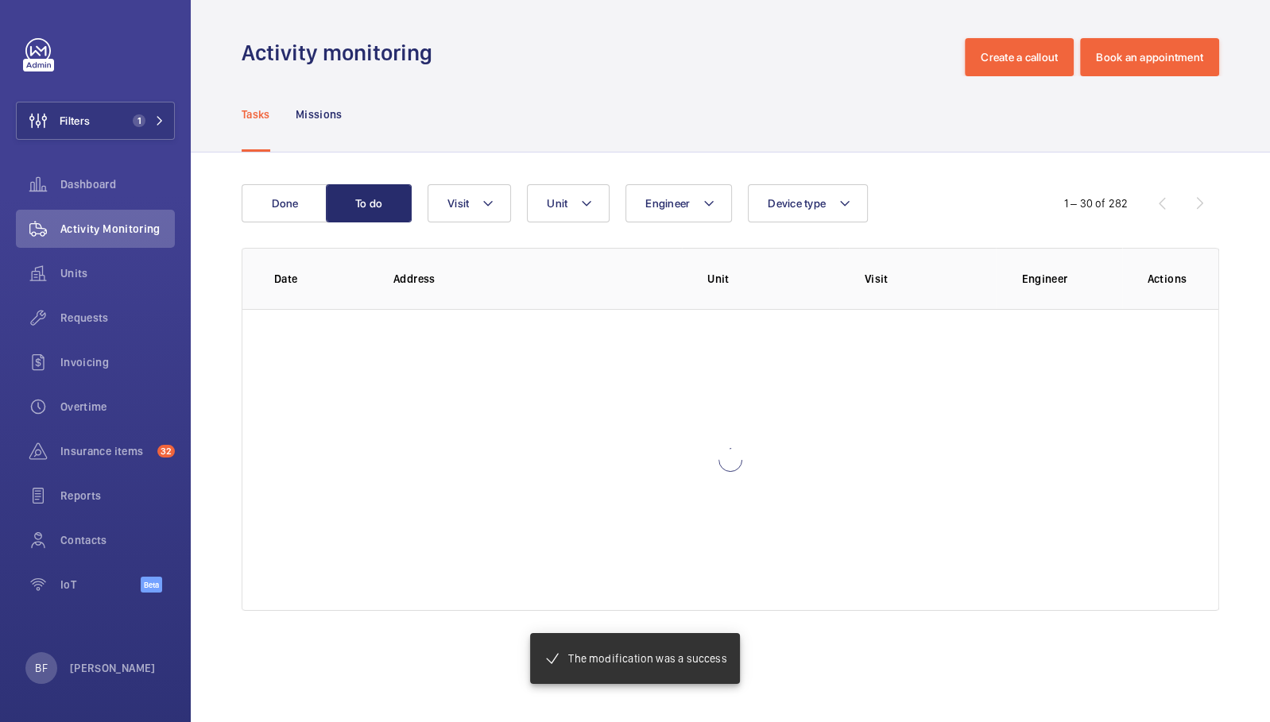
click at [387, 246] on wm-front-table "Done To do Engineer Unit Device type Visit 1 – 30 of 282 Date Address Unit Visi…" at bounding box center [730, 397] width 977 height 427
click at [369, 210] on button "To do" at bounding box center [369, 203] width 86 height 38
click at [356, 185] on button "To do" at bounding box center [369, 203] width 86 height 38
click at [376, 229] on wm-front-table "Done To do Engineer Unit Device type Visit 1 – 30 of 282 Date Address Unit Visi…" at bounding box center [730, 397] width 977 height 427
click at [412, 207] on div "Done To do" at bounding box center [335, 203] width 186 height 38
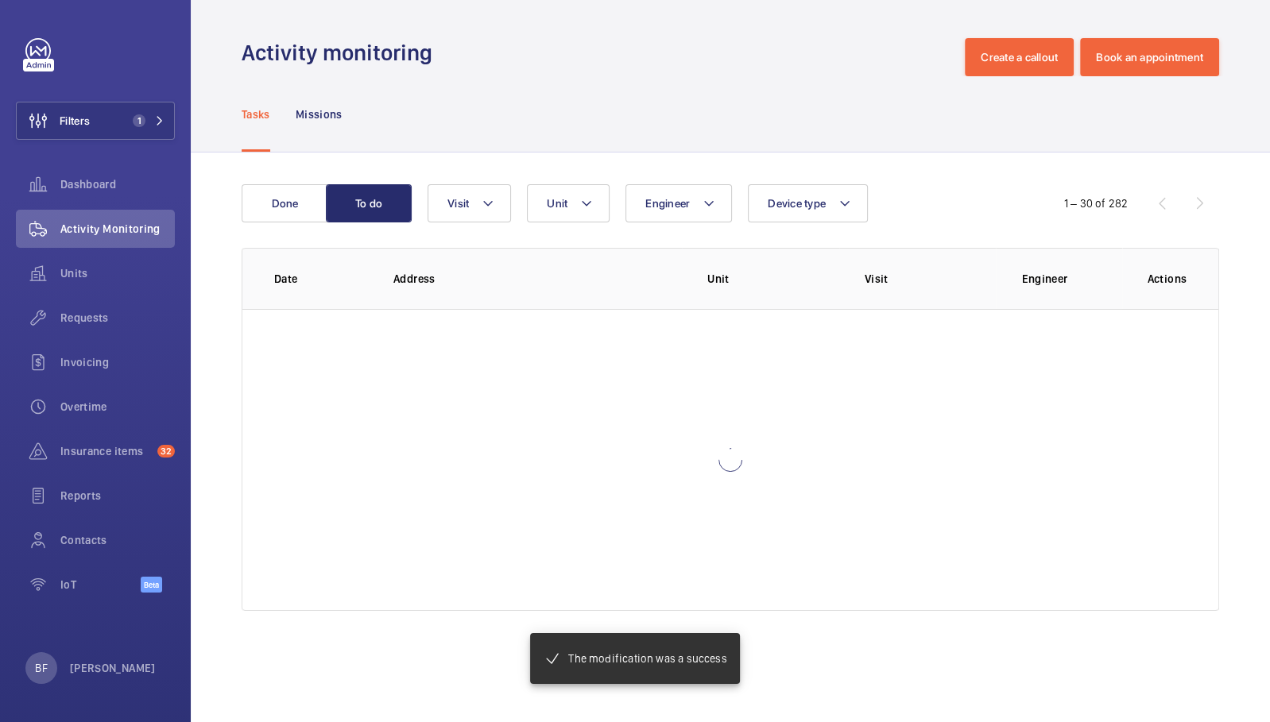
click at [508, 135] on div "Tasks Missions" at bounding box center [730, 113] width 977 height 75
click at [630, 130] on div "Tasks Missions" at bounding box center [730, 113] width 977 height 75
